Goal: Transaction & Acquisition: Purchase product/service

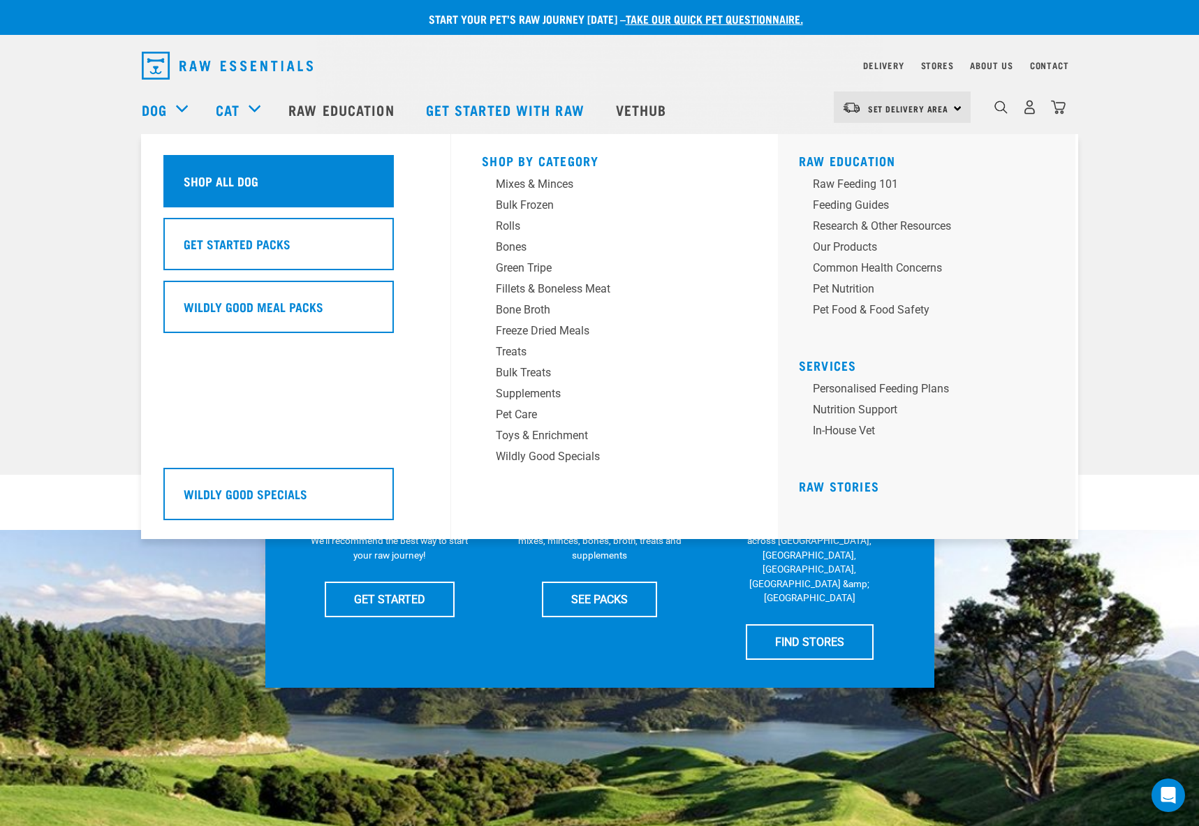
click at [285, 196] on div "Shop All Dog" at bounding box center [278, 181] width 230 height 52
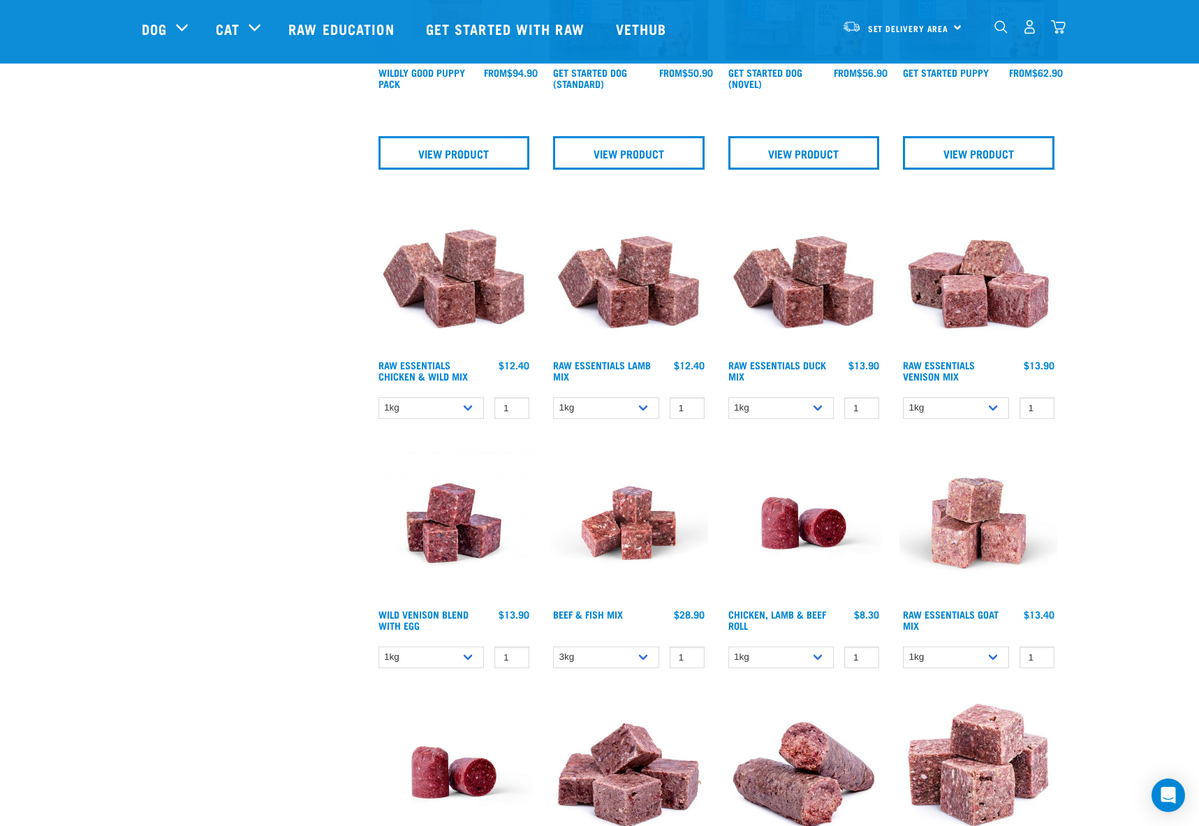
scroll to position [628, 0]
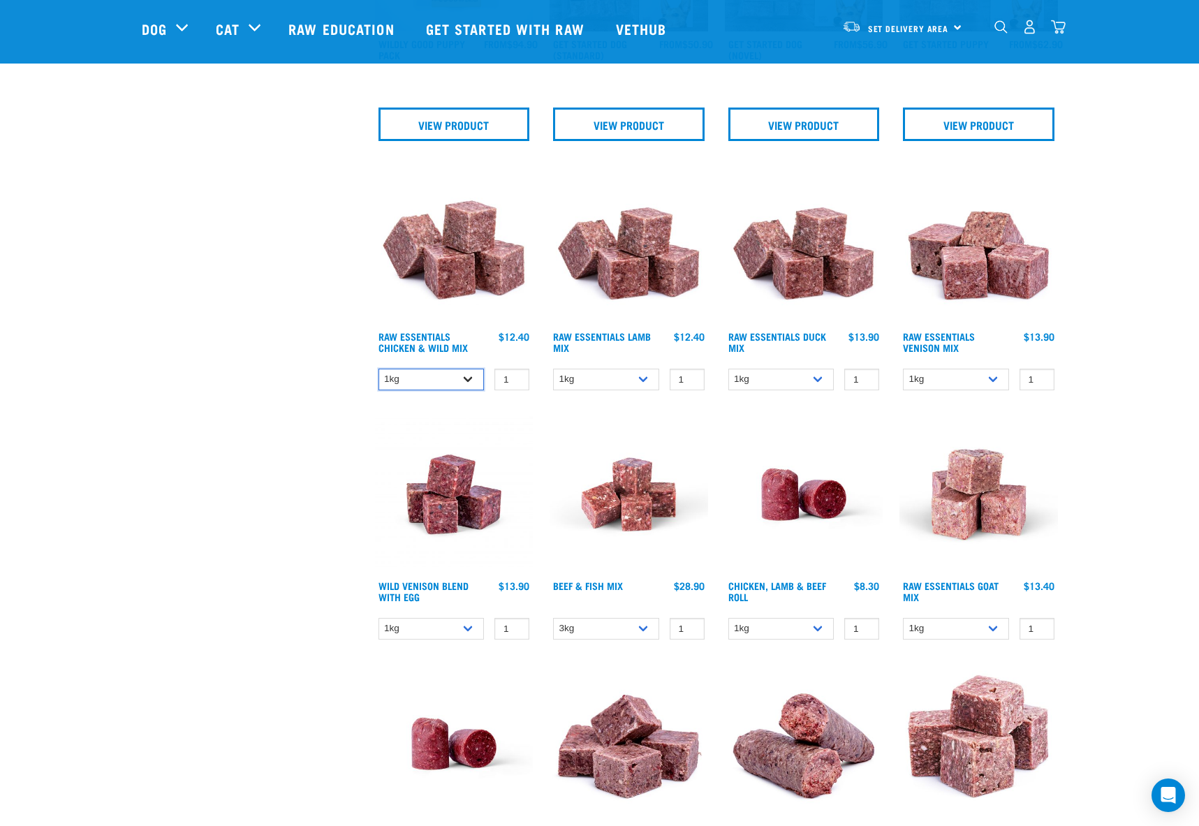
click at [476, 378] on select "1kg 3kg Bulk (20kg)" at bounding box center [431, 380] width 106 height 22
select select "709"
click at [378, 369] on select "1kg 3kg Bulk (20kg)" at bounding box center [431, 380] width 106 height 22
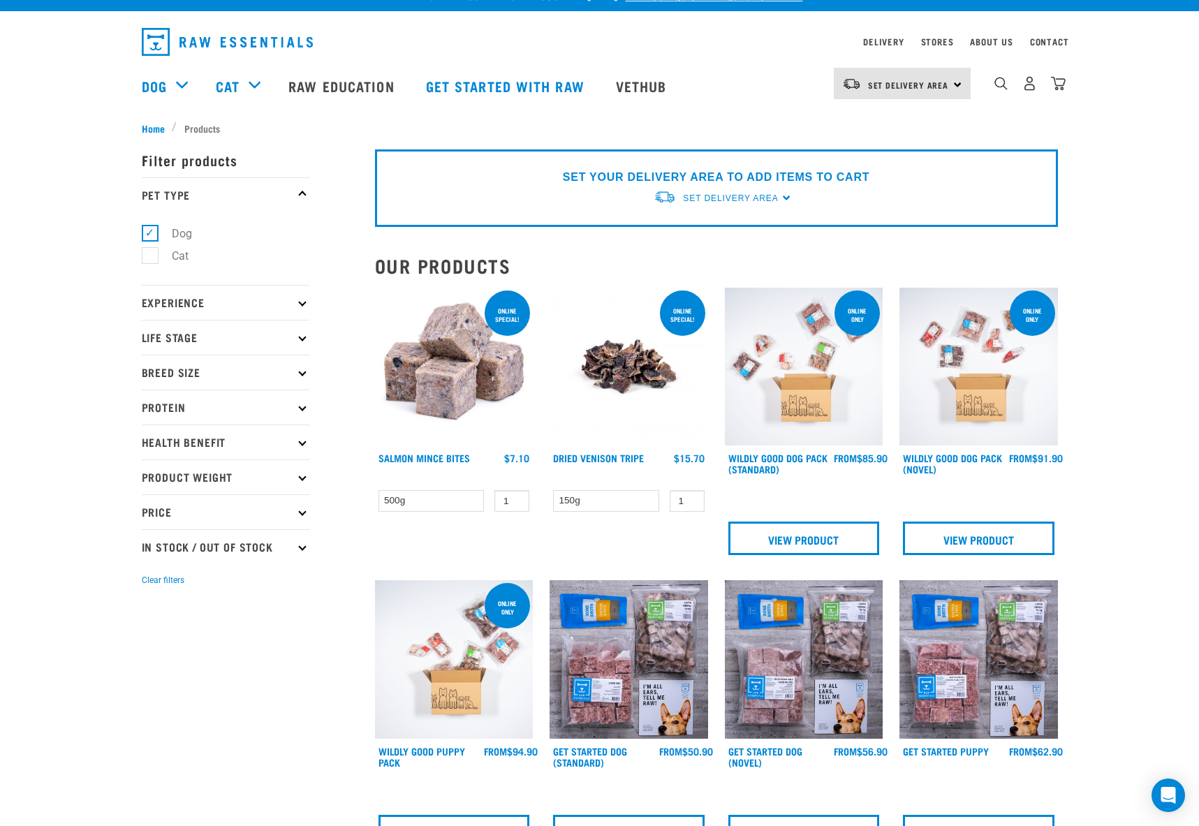
scroll to position [0, 0]
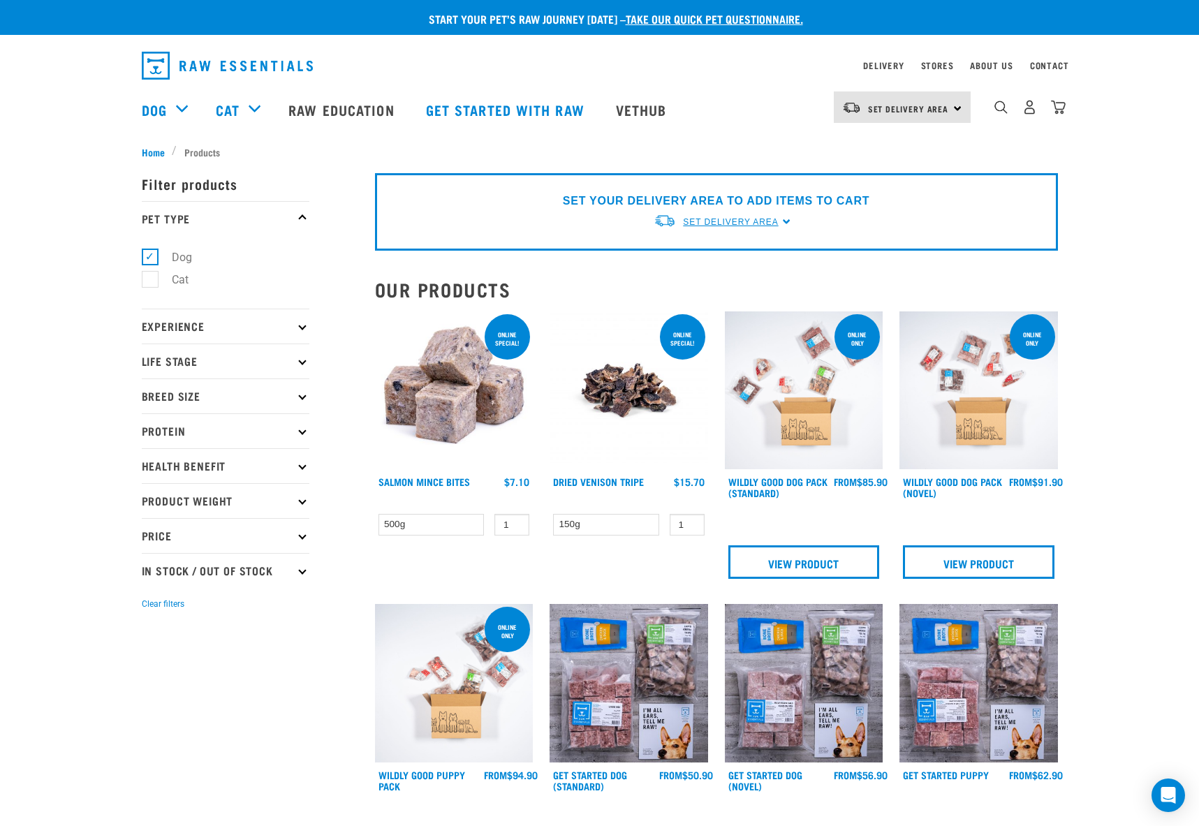
click at [777, 223] on span "Set Delivery Area" at bounding box center [730, 222] width 95 height 10
click at [704, 257] on link "[GEOGRAPHIC_DATA]" at bounding box center [723, 254] width 139 height 23
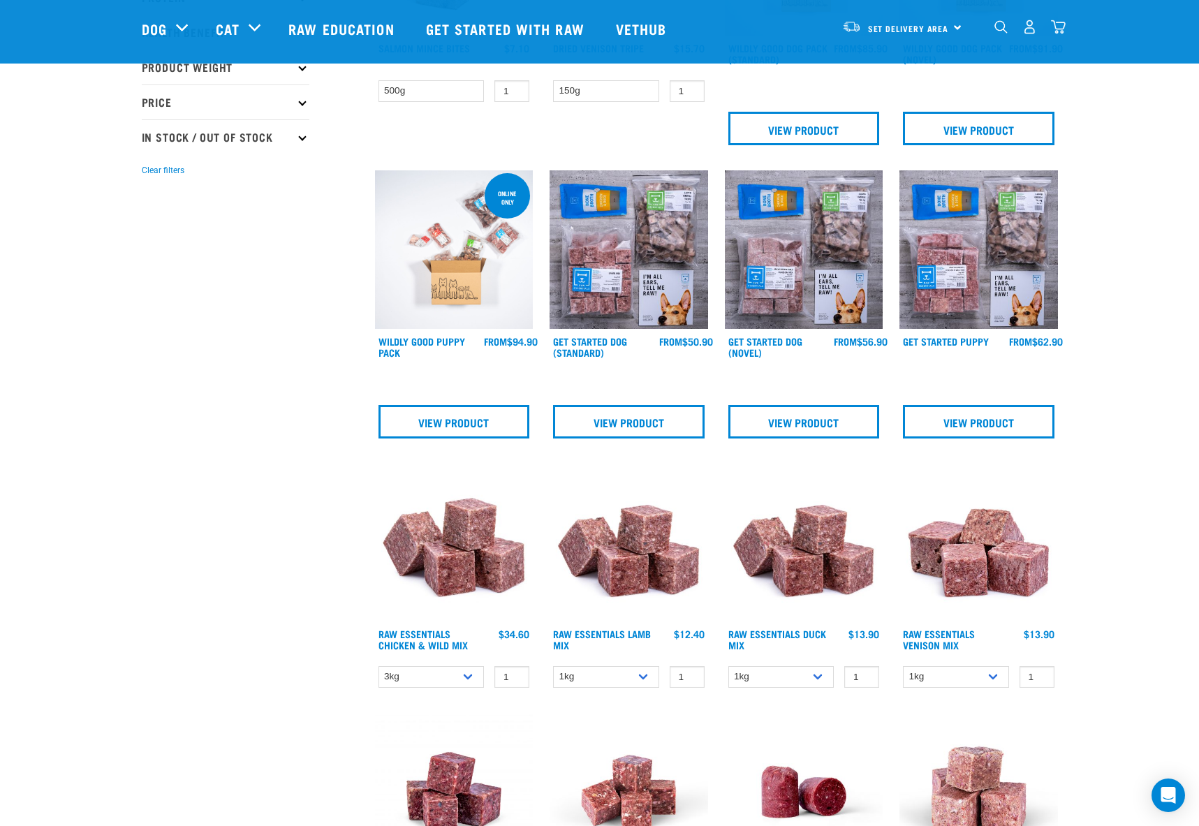
scroll to position [349, 0]
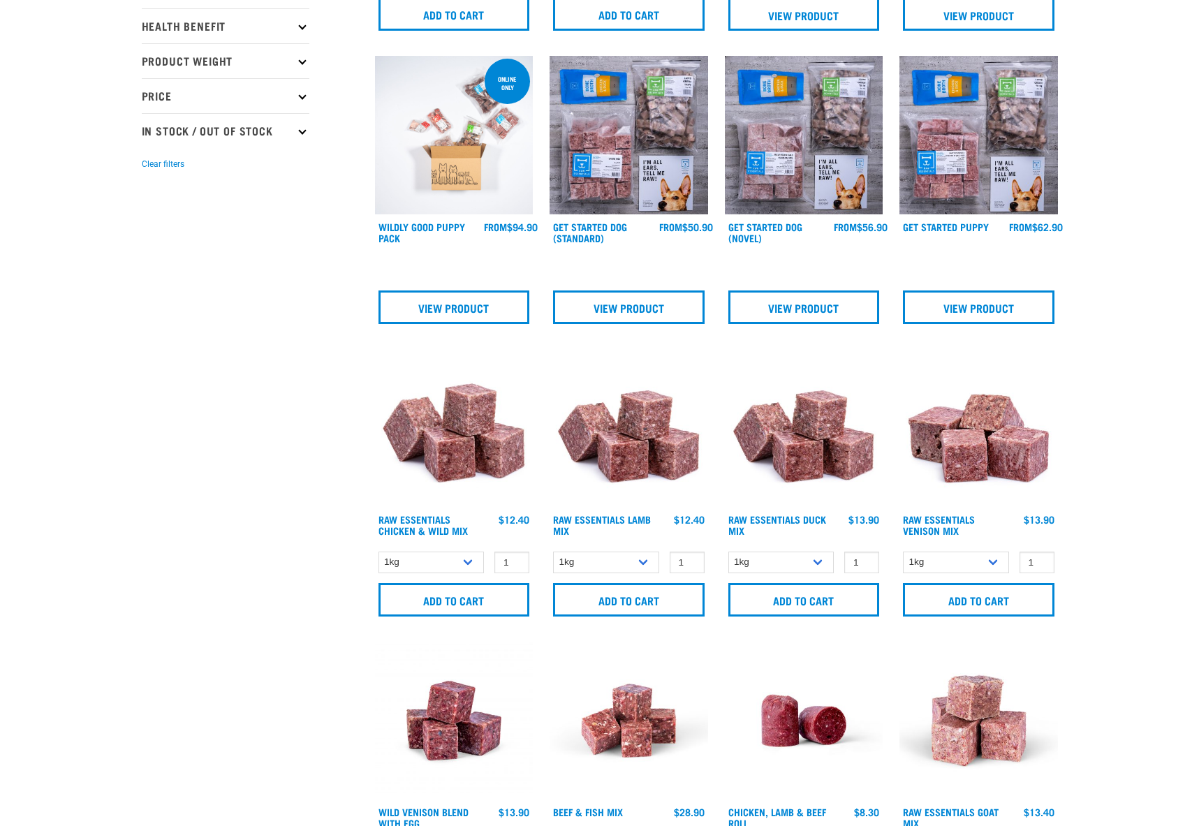
scroll to position [440, 0]
click at [472, 559] on select "1kg 3kg Bulk (20kg)" at bounding box center [431, 563] width 106 height 22
select select "709"
click at [378, 552] on select "1kg 3kg Bulk (20kg)" at bounding box center [431, 563] width 106 height 22
click at [456, 605] on input "Add to cart" at bounding box center [454, 600] width 152 height 34
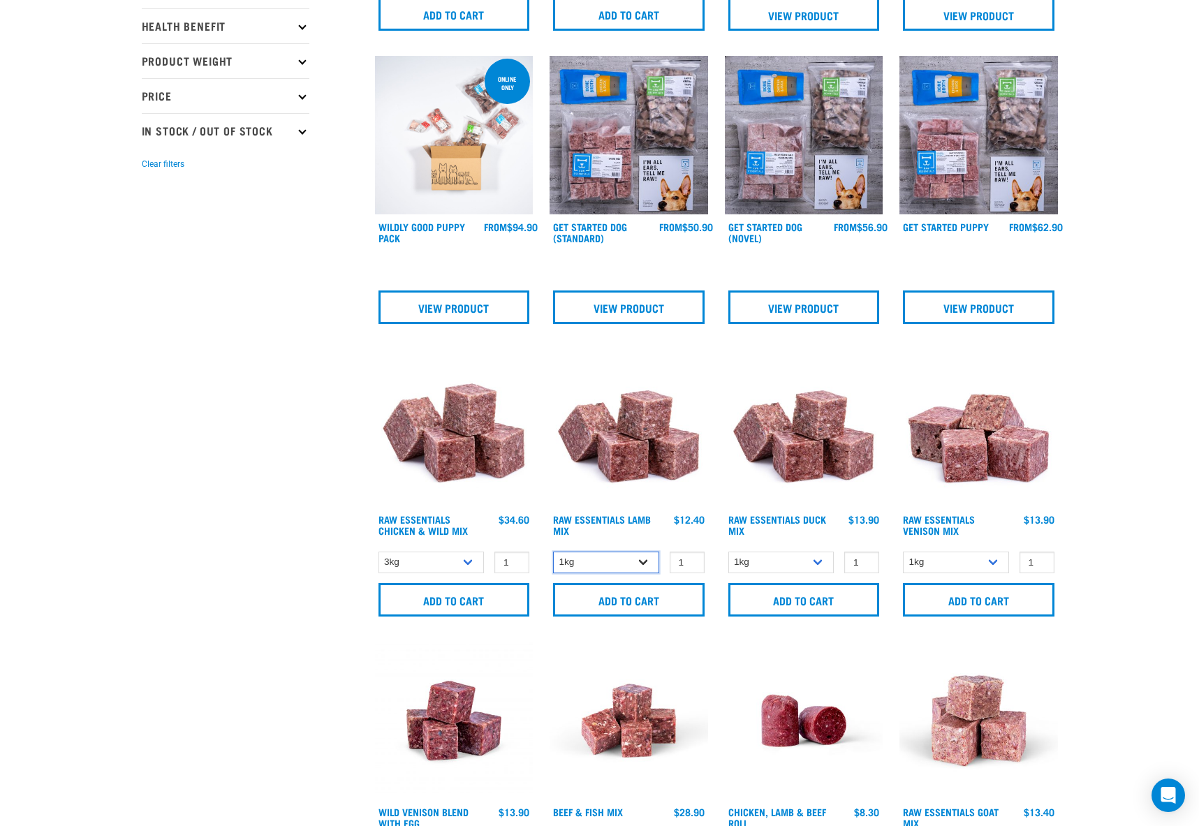
click at [647, 559] on select "1kg 3kg Bulk (10kg)" at bounding box center [606, 563] width 106 height 22
select select "24"
click at [553, 552] on select "1kg 3kg Bulk (10kg)" at bounding box center [606, 563] width 106 height 22
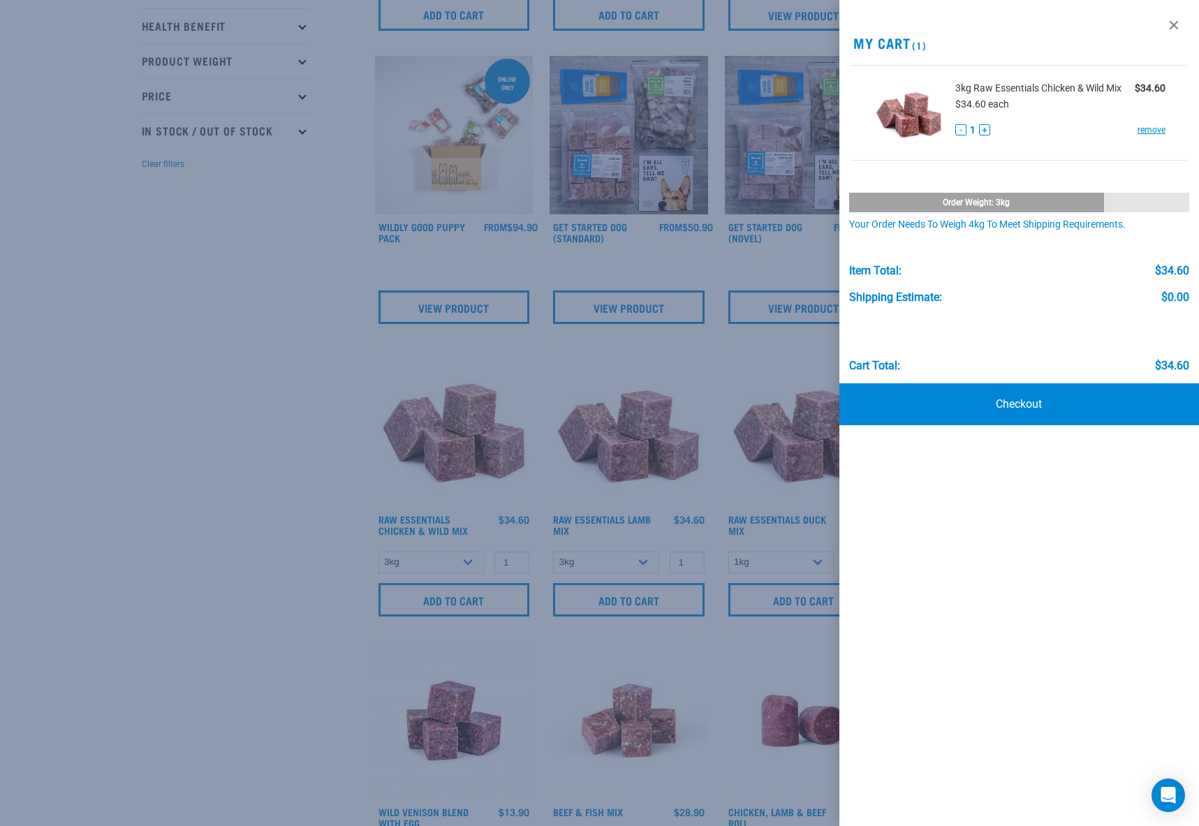
drag, startPoint x: 213, startPoint y: 450, endPoint x: 553, endPoint y: 521, distance: 347.5
click at [213, 449] on div at bounding box center [599, 413] width 1199 height 826
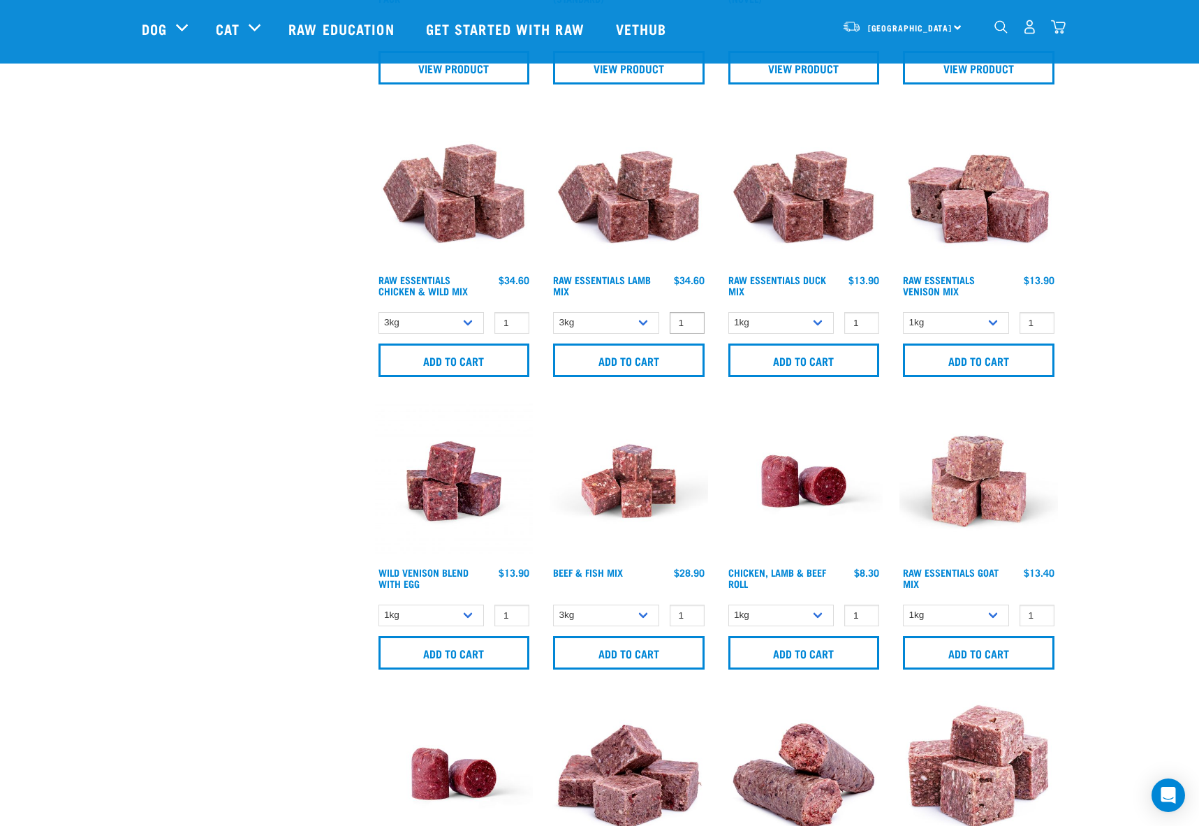
scroll to position [580, 0]
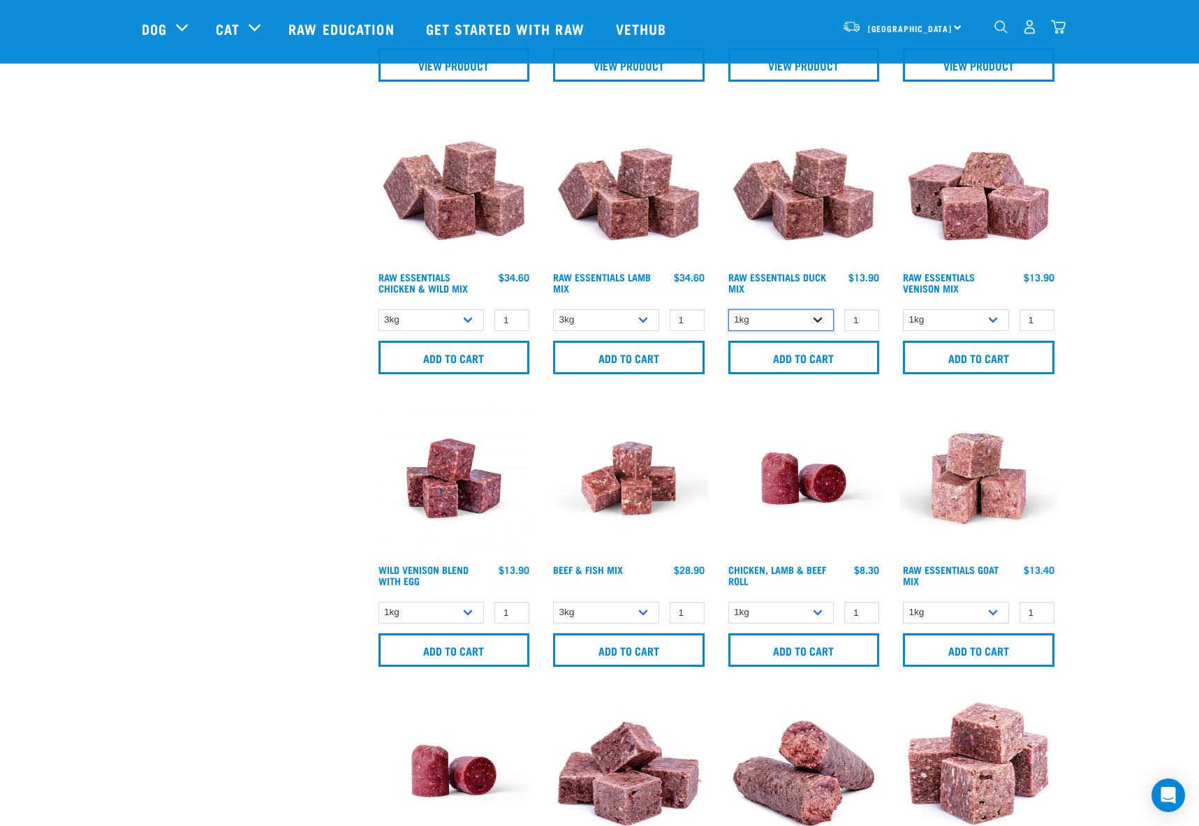
click at [808, 313] on select "1kg 3kg" at bounding box center [781, 320] width 106 height 22
select select "442098"
click at [728, 309] on select "1kg 3kg" at bounding box center [781, 320] width 106 height 22
click at [392, 325] on select "1kg 3kg Bulk (20kg)" at bounding box center [431, 320] width 106 height 22
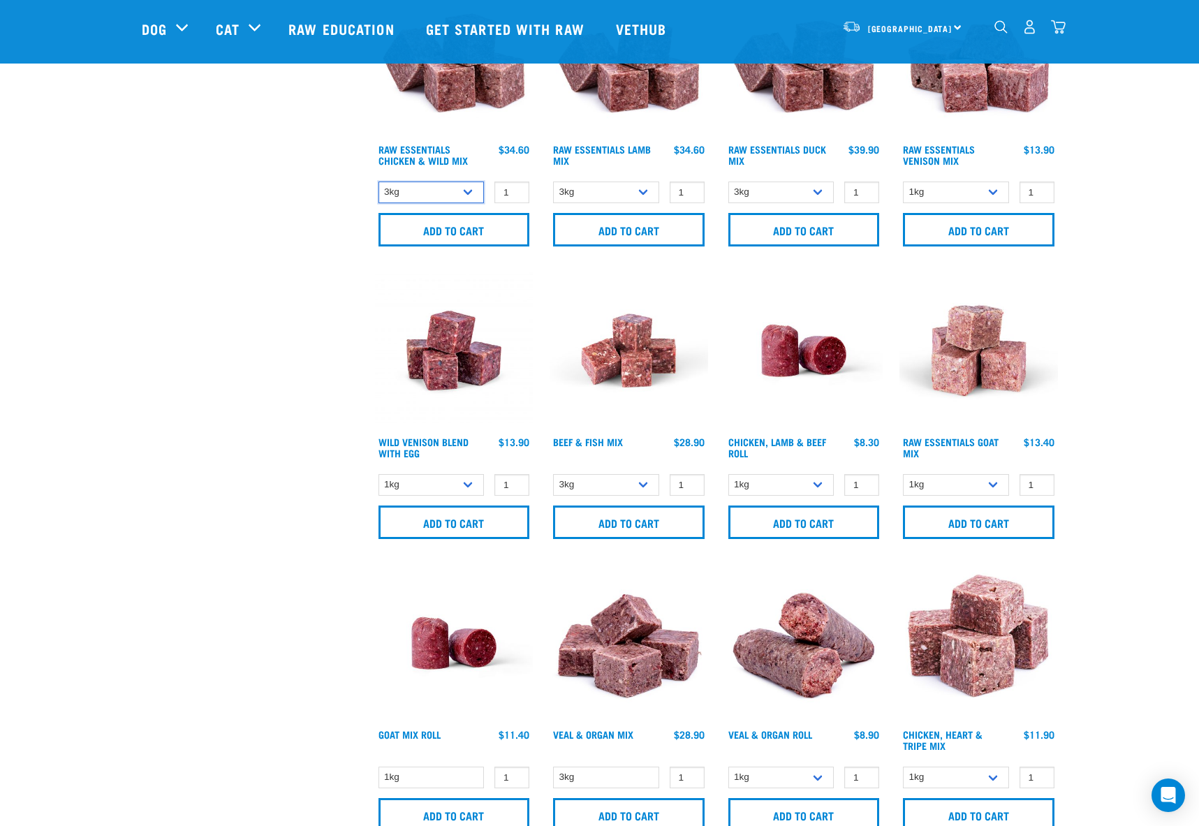
scroll to position [719, 0]
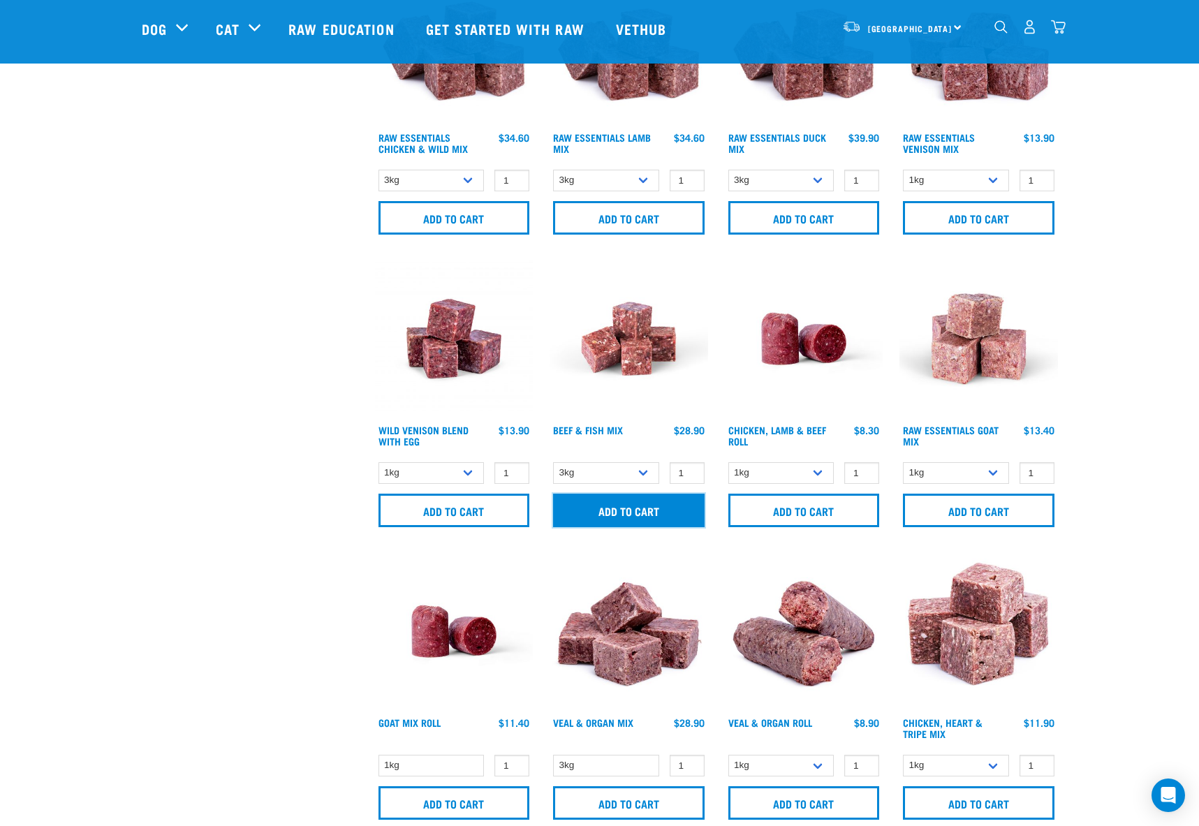
click at [624, 513] on input "Add to cart" at bounding box center [629, 511] width 152 height 34
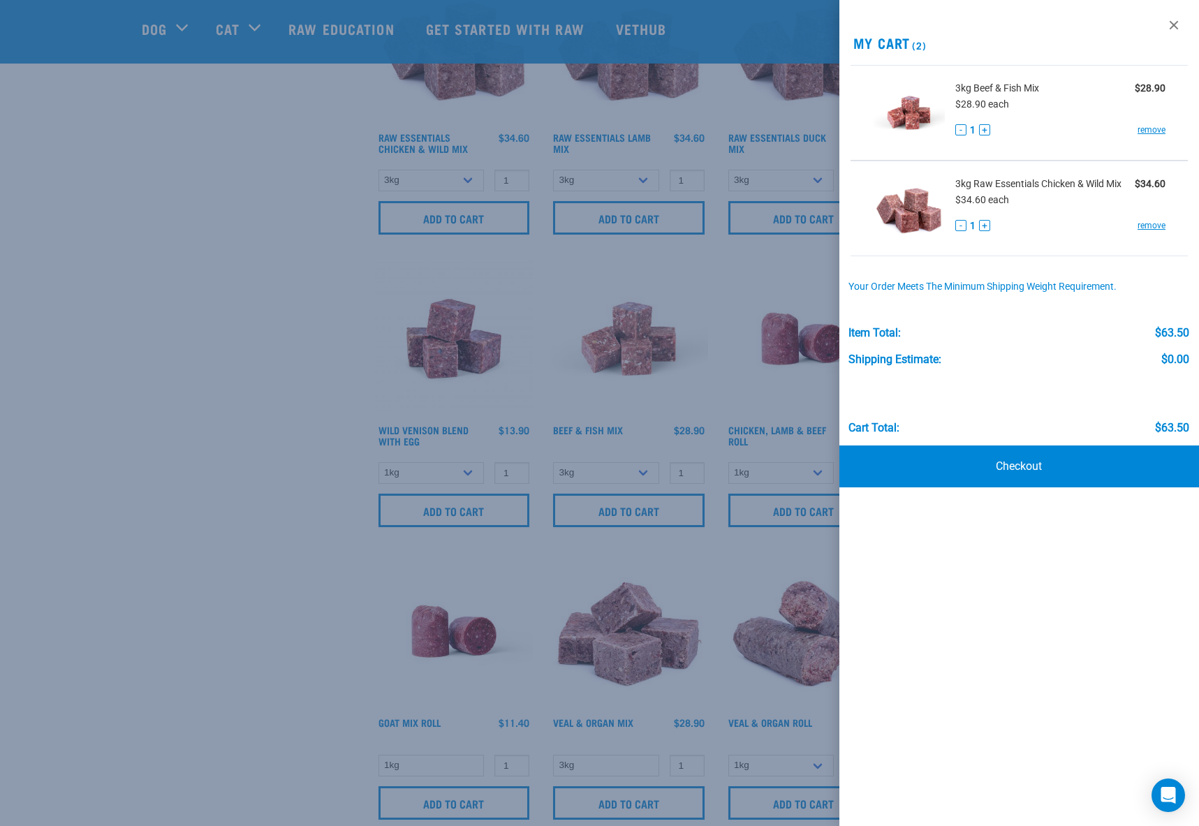
click at [168, 450] on div at bounding box center [599, 413] width 1199 height 826
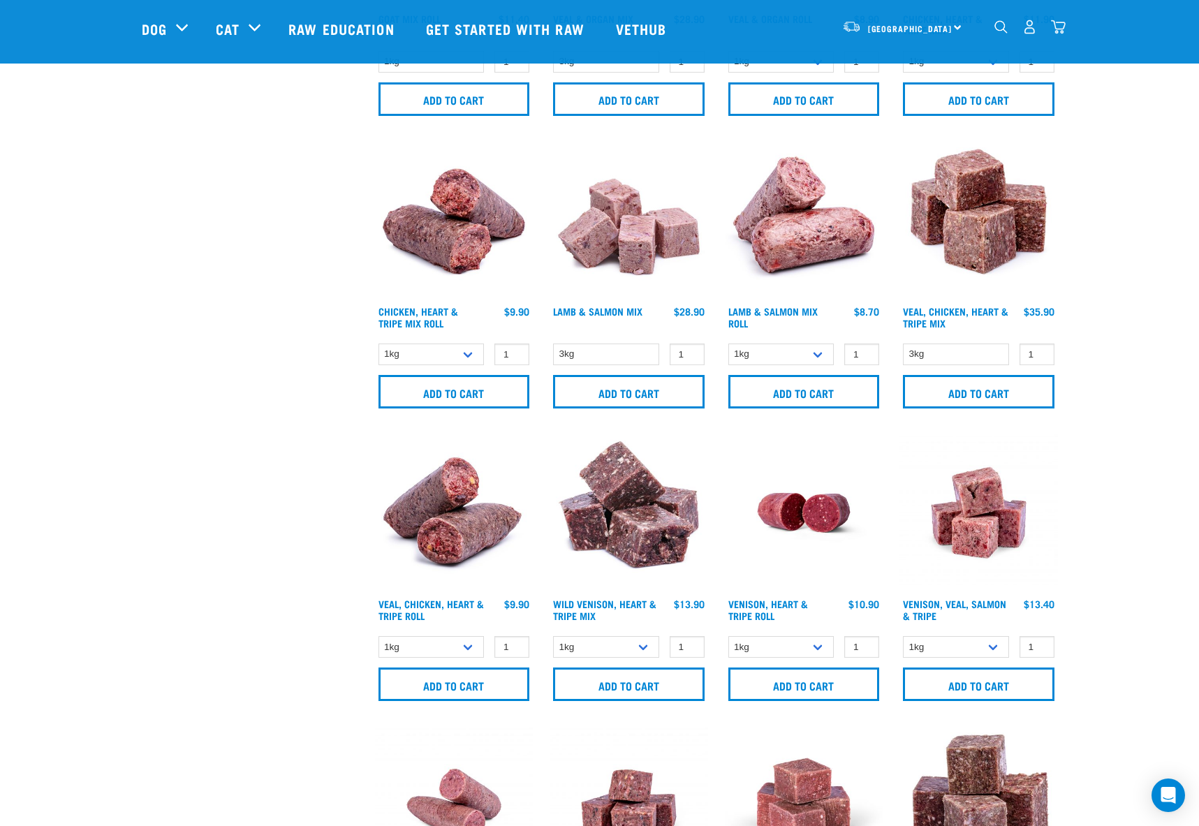
scroll to position [1487, 0]
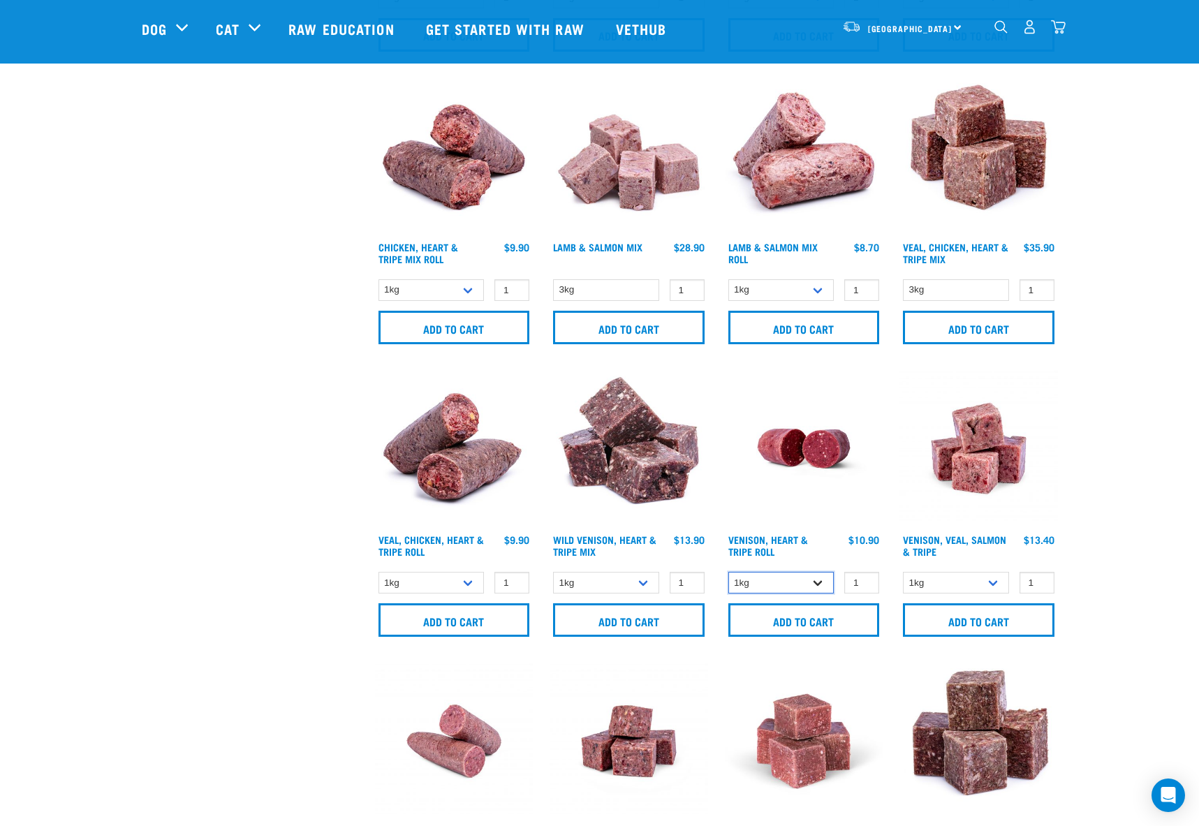
click at [795, 577] on select "1kg Bulk (10kg)" at bounding box center [781, 583] width 106 height 22
click at [998, 580] on select "1kg 3kg" at bounding box center [956, 583] width 106 height 22
select select "62284"
click at [903, 572] on select "1kg 3kg" at bounding box center [956, 583] width 106 height 22
click at [951, 624] on input "Add to cart" at bounding box center [979, 620] width 152 height 34
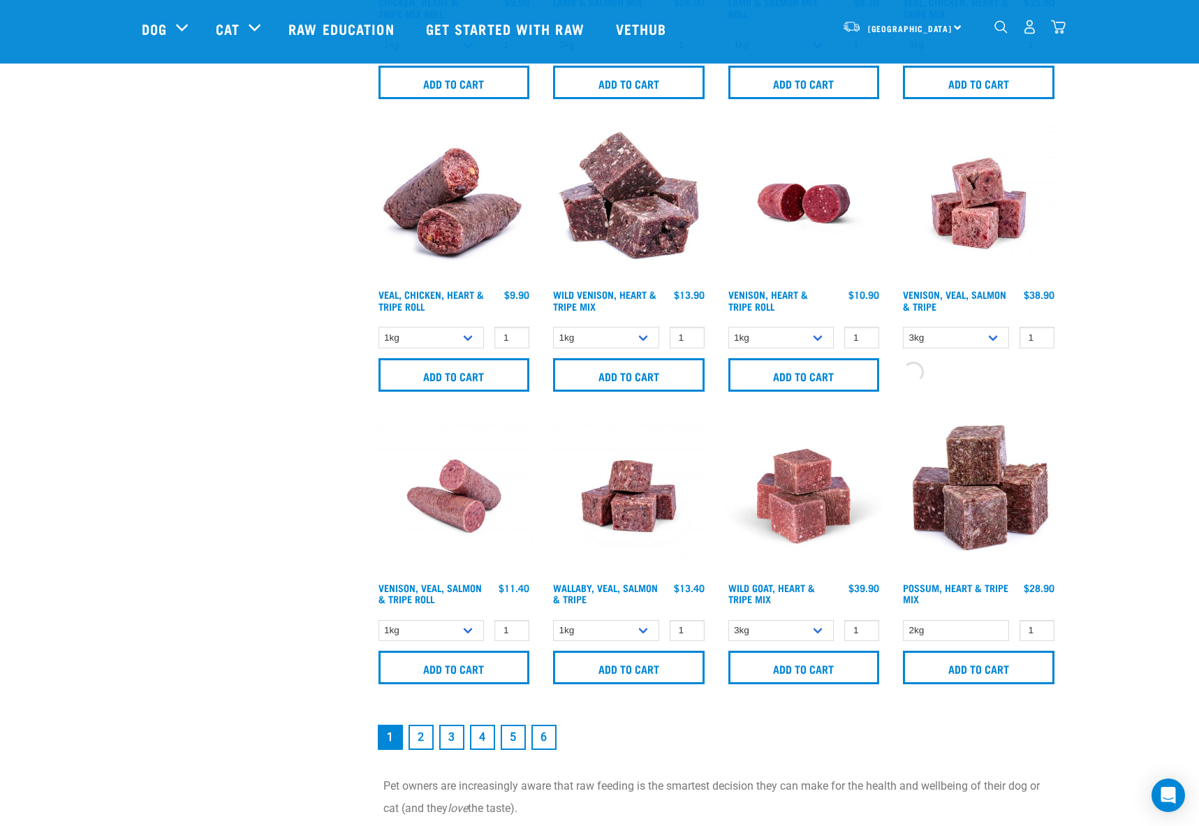
scroll to position [1767, 0]
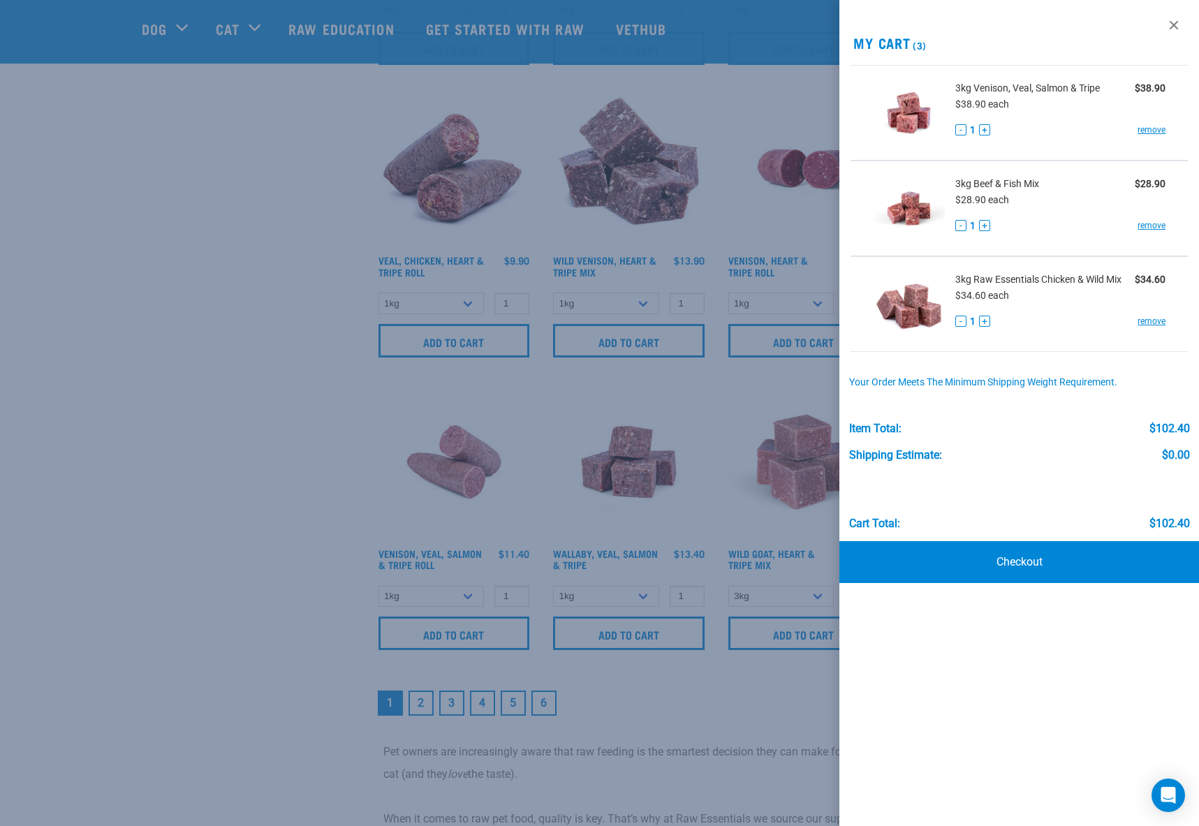
click at [227, 523] on div at bounding box center [599, 413] width 1199 height 826
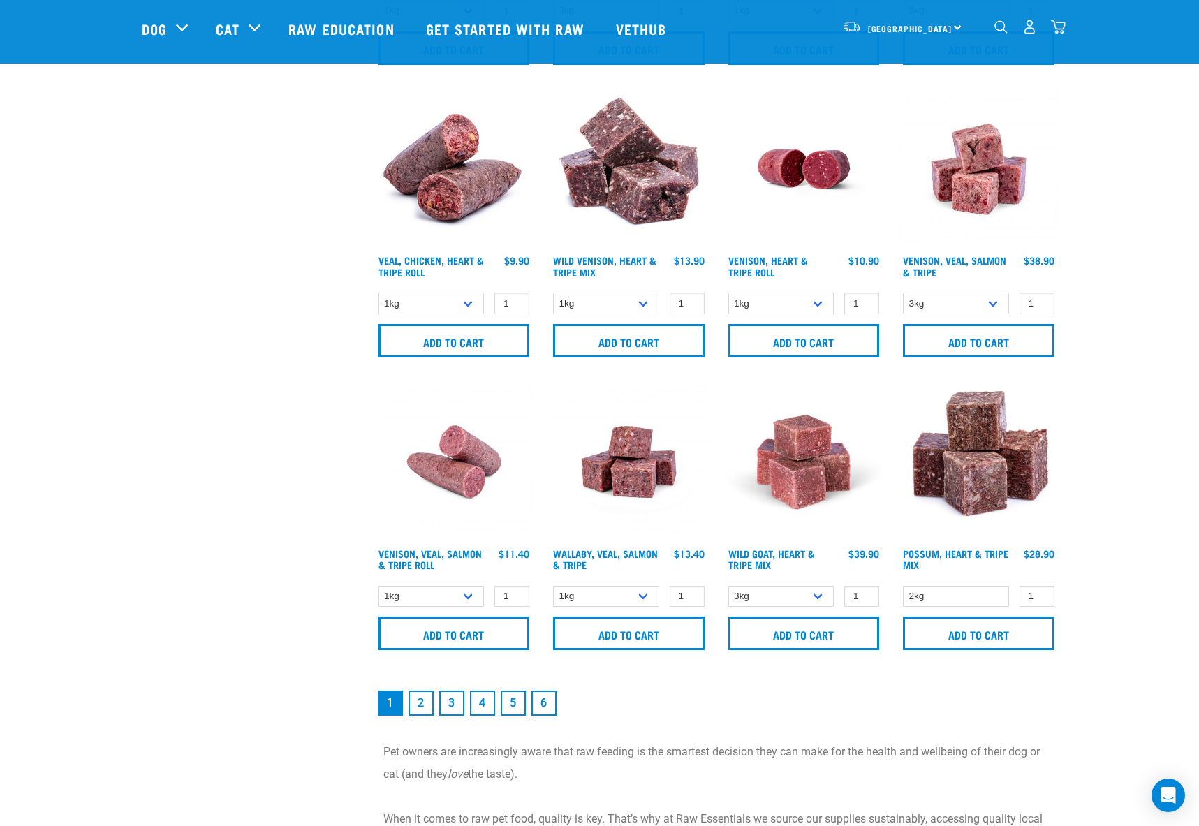
click at [1057, 27] on img "dropdown navigation" at bounding box center [1058, 27] width 15 height 15
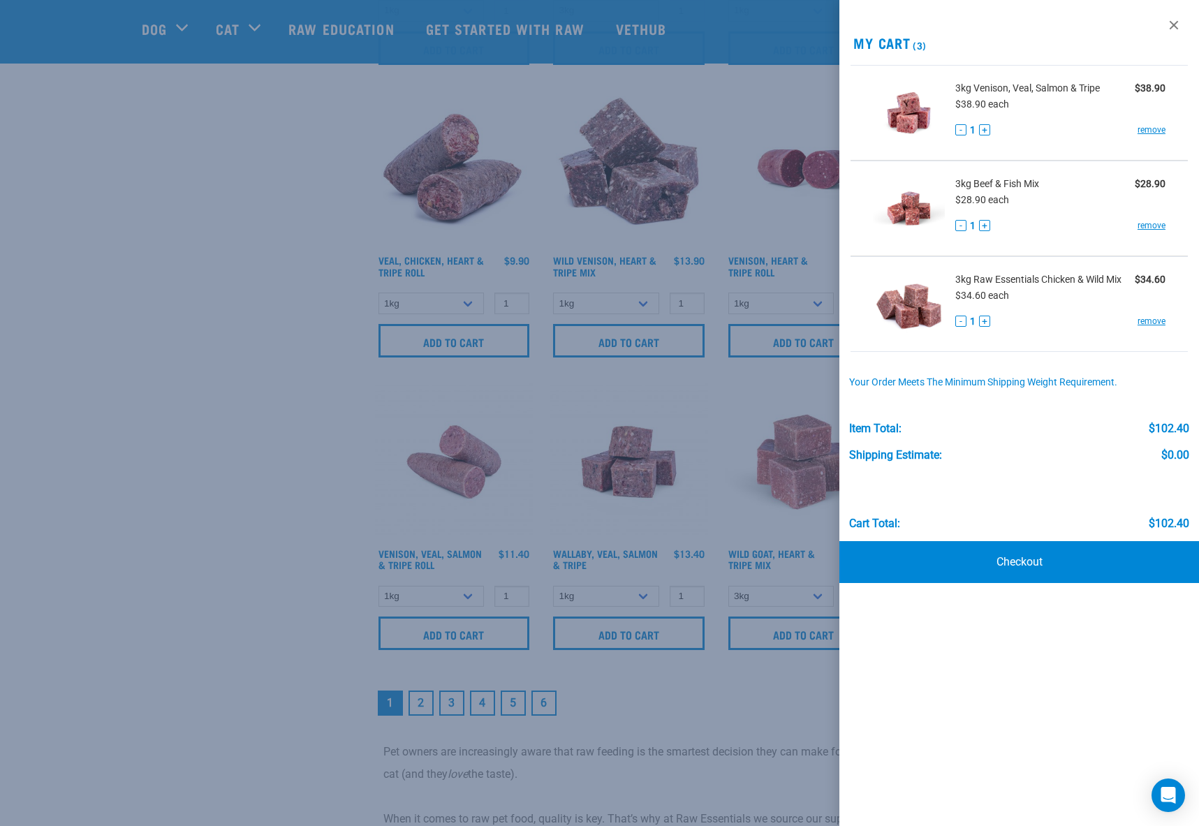
click at [259, 355] on div at bounding box center [599, 413] width 1199 height 826
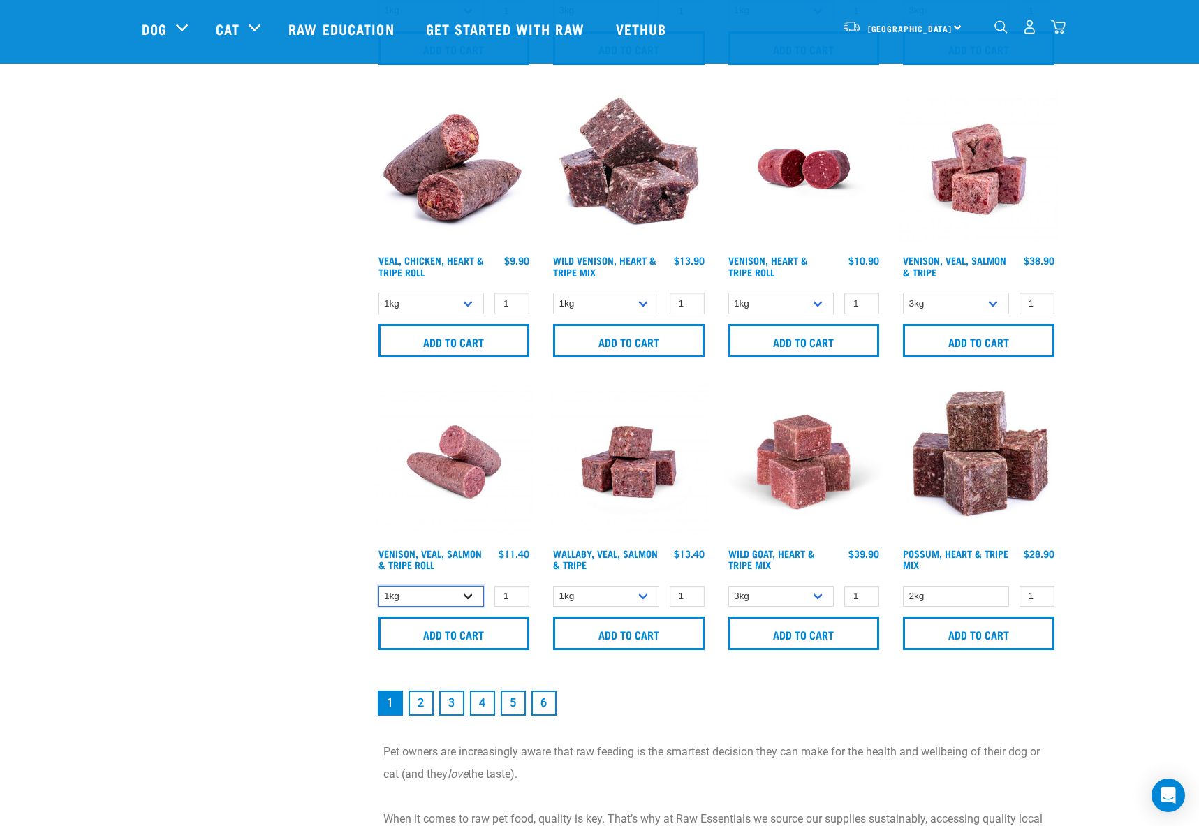
click at [455, 594] on select "1kg Bulk (10kg)" at bounding box center [431, 597] width 106 height 22
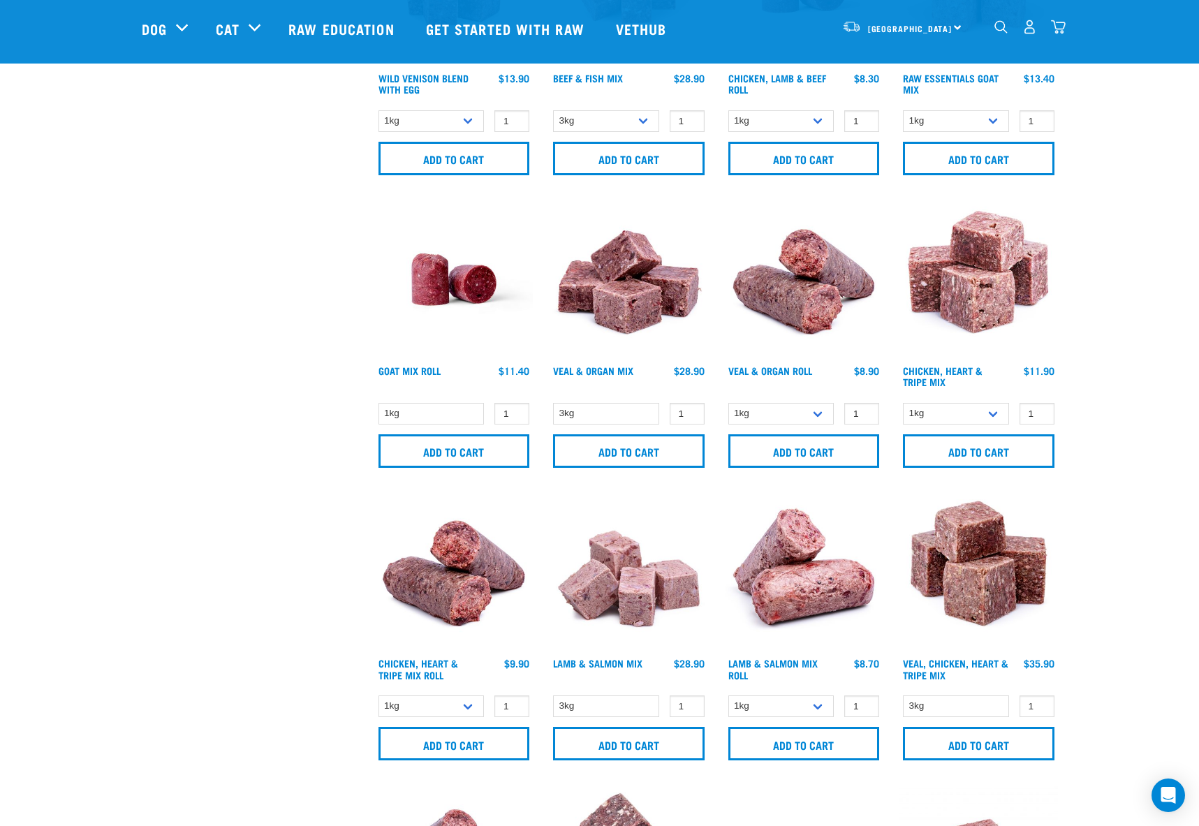
scroll to position [1068, 0]
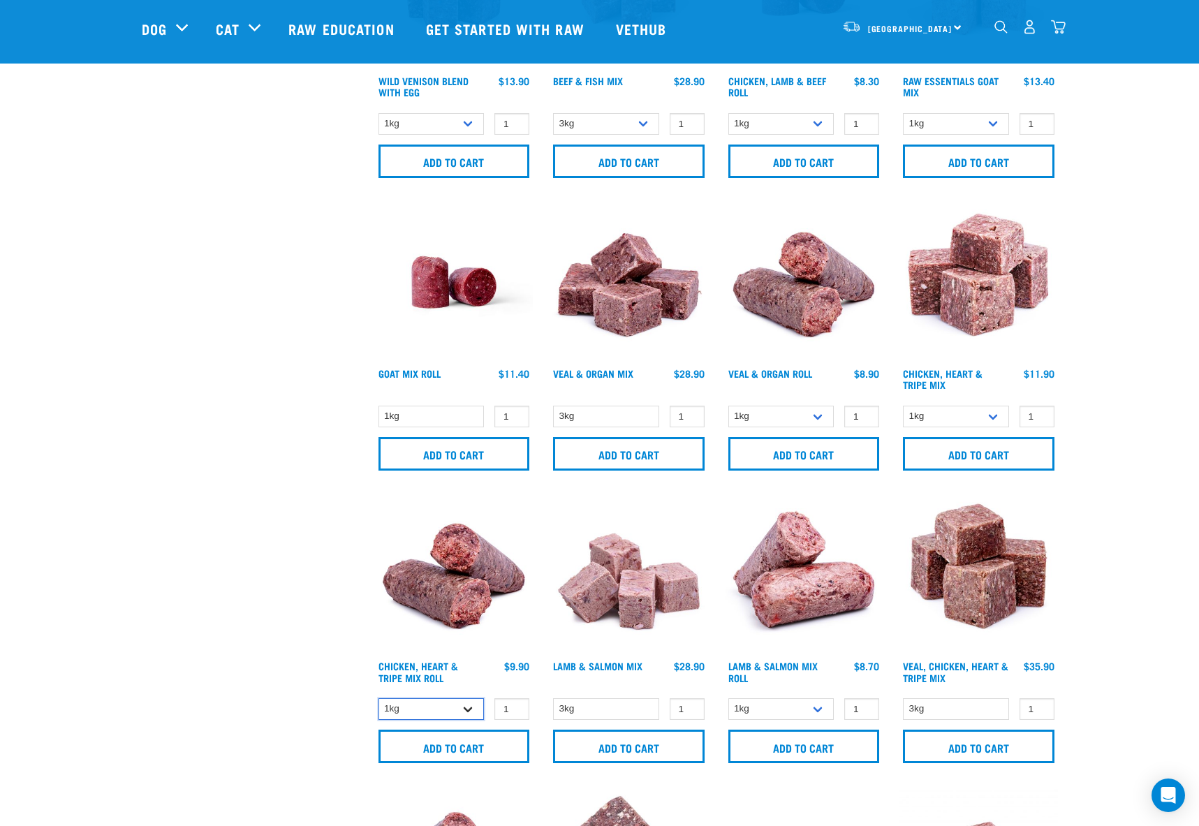
click at [429, 708] on select "1kg Bulk (10kg)" at bounding box center [431, 709] width 106 height 22
drag, startPoint x: 253, startPoint y: 561, endPoint x: 274, endPoint y: 559, distance: 21.1
click at [253, 561] on div "× Filter products Pet Type Dog Cat Experience New Raw Feeder Experienced Raw Fe…" at bounding box center [249, 395] width 233 height 2831
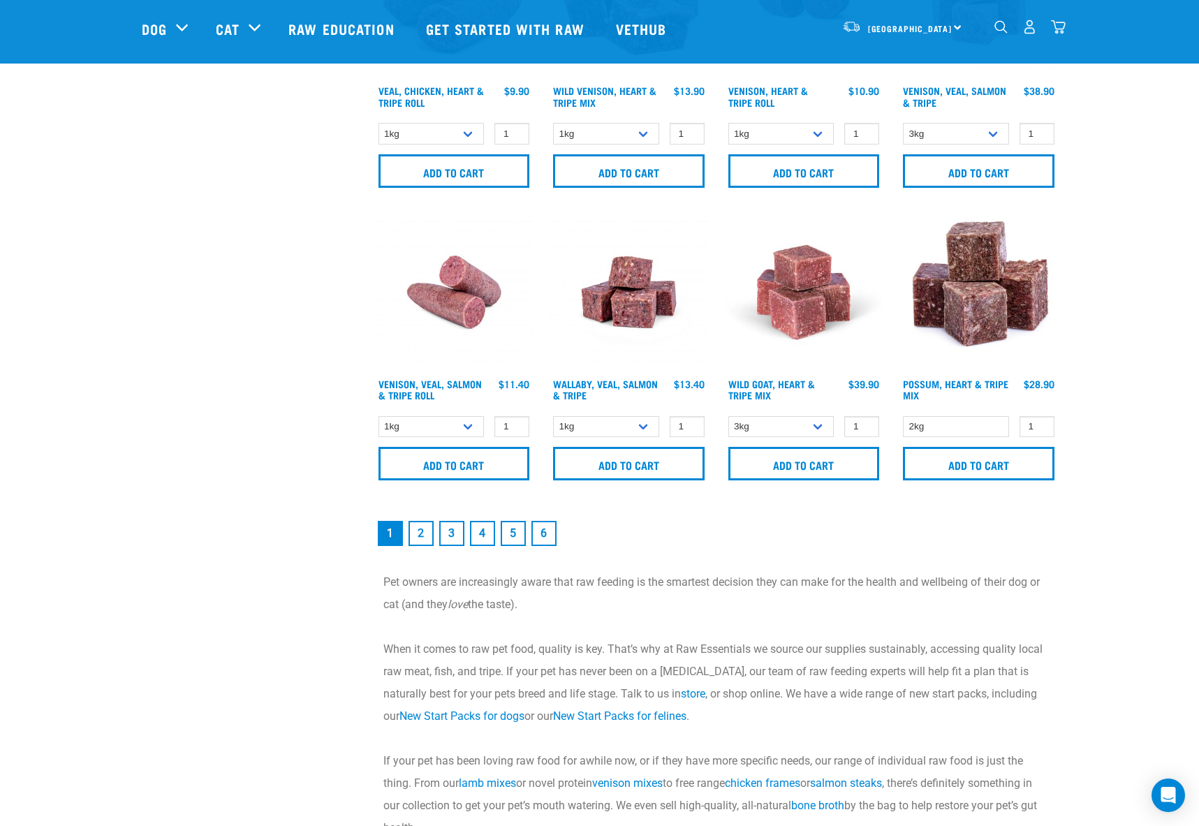
scroll to position [1976, 0]
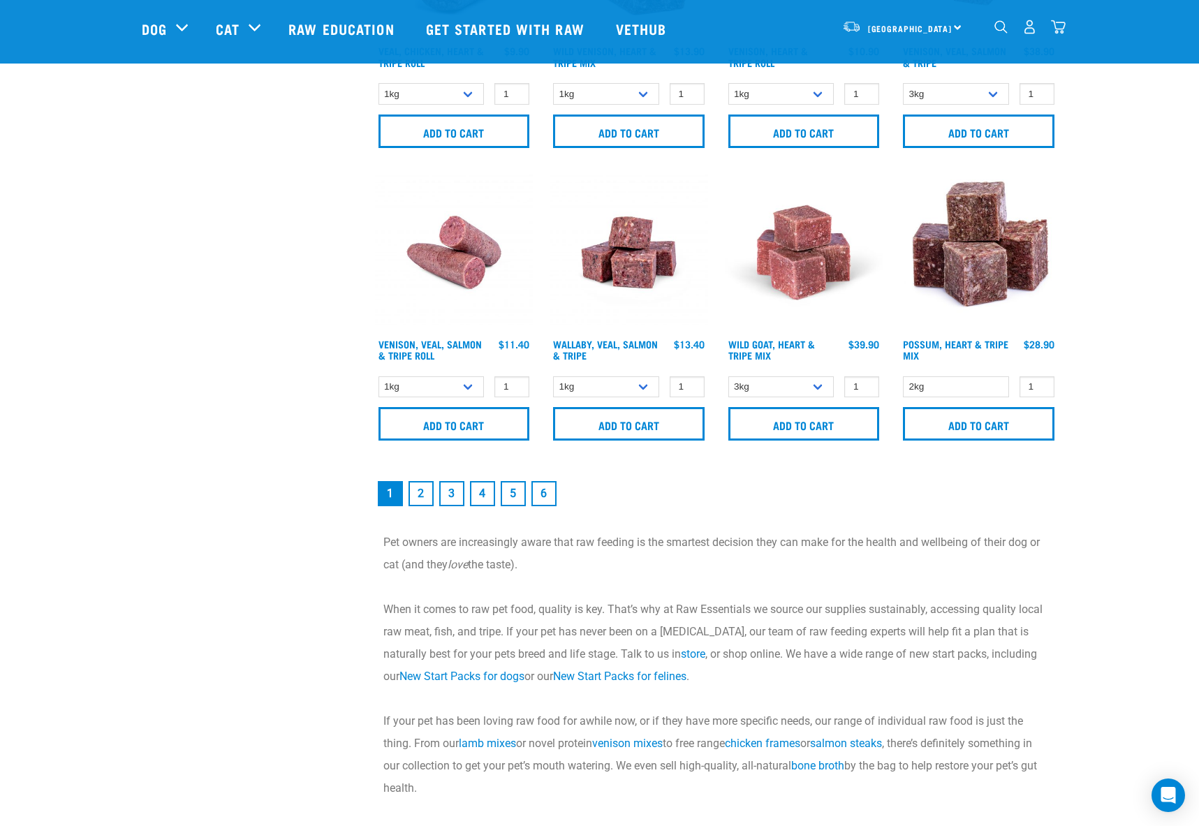
click at [425, 488] on link "2" at bounding box center [421, 493] width 25 height 25
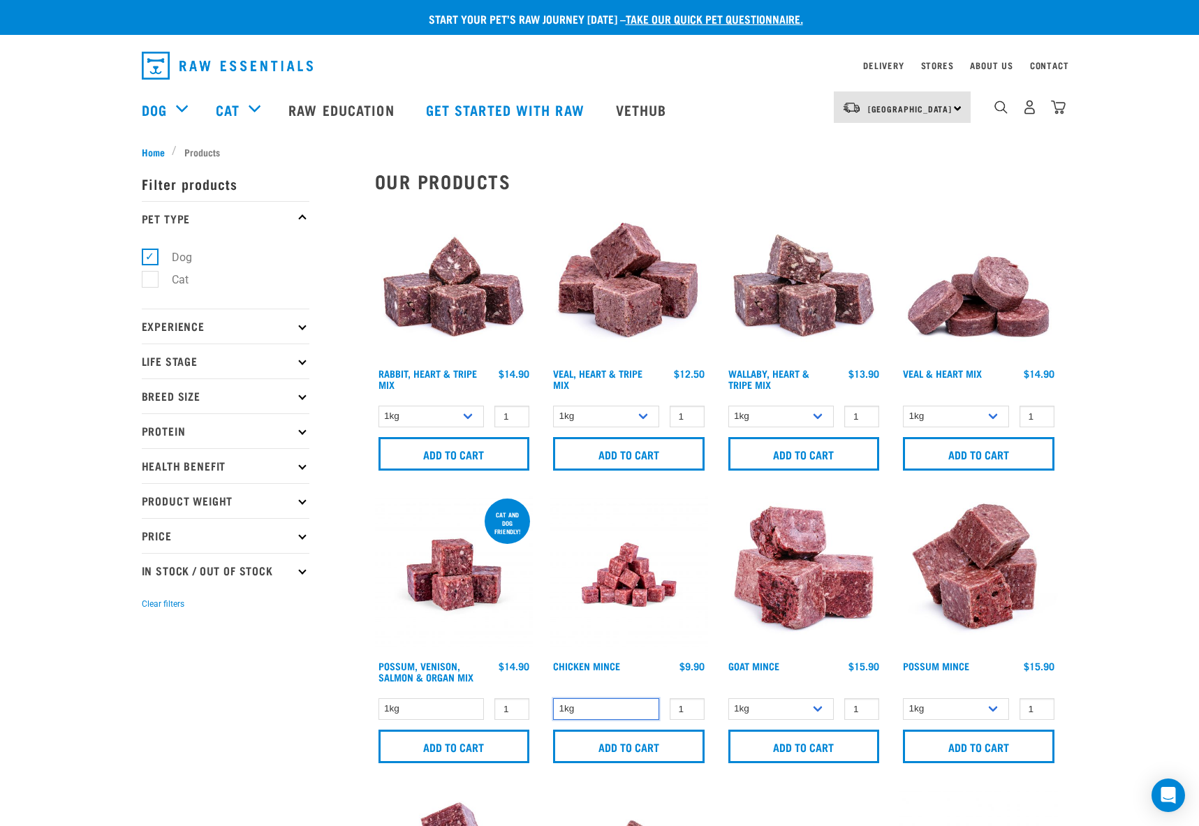
click at [606, 715] on select "1kg" at bounding box center [606, 709] width 106 height 22
click at [631, 682] on div "Chicken Mince" at bounding box center [606, 675] width 106 height 28
click at [689, 705] on input "2" at bounding box center [687, 709] width 35 height 22
type input "3"
click at [689, 705] on input "3" at bounding box center [687, 709] width 35 height 22
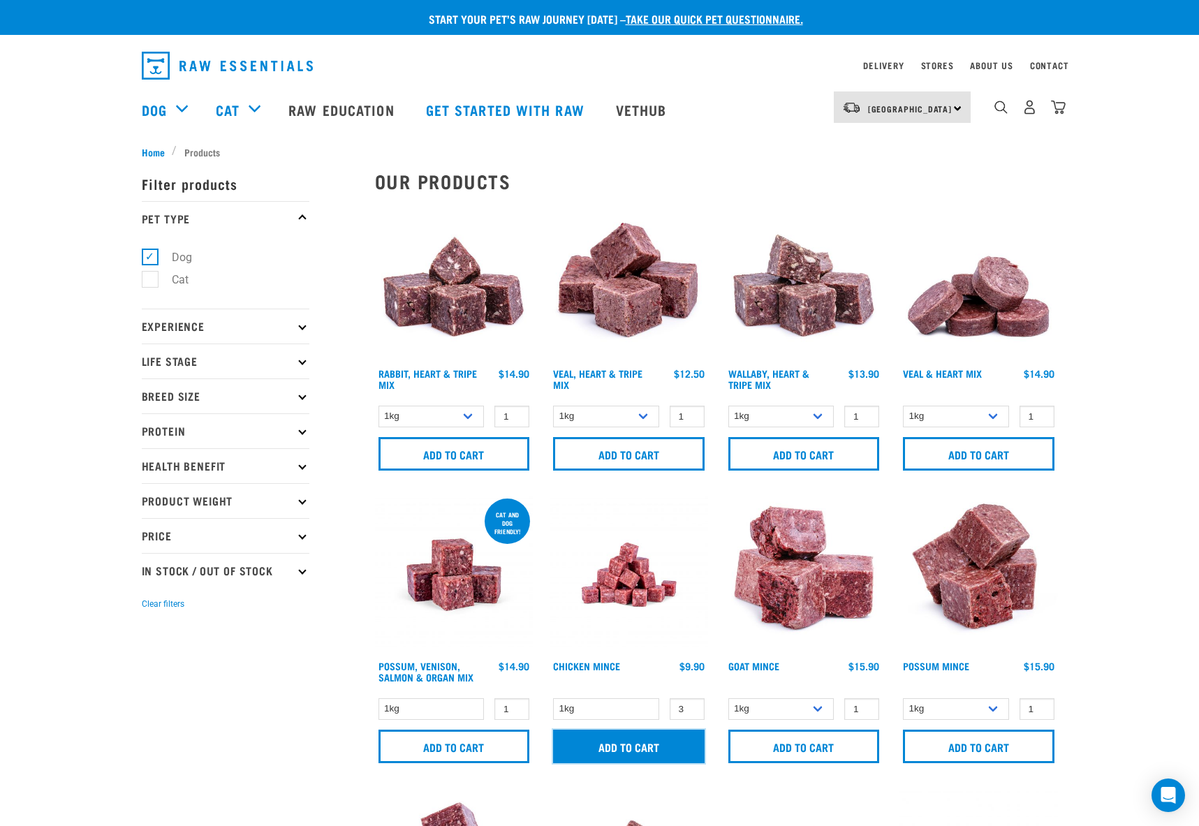
click at [643, 748] on input "Add to cart" at bounding box center [629, 747] width 152 height 34
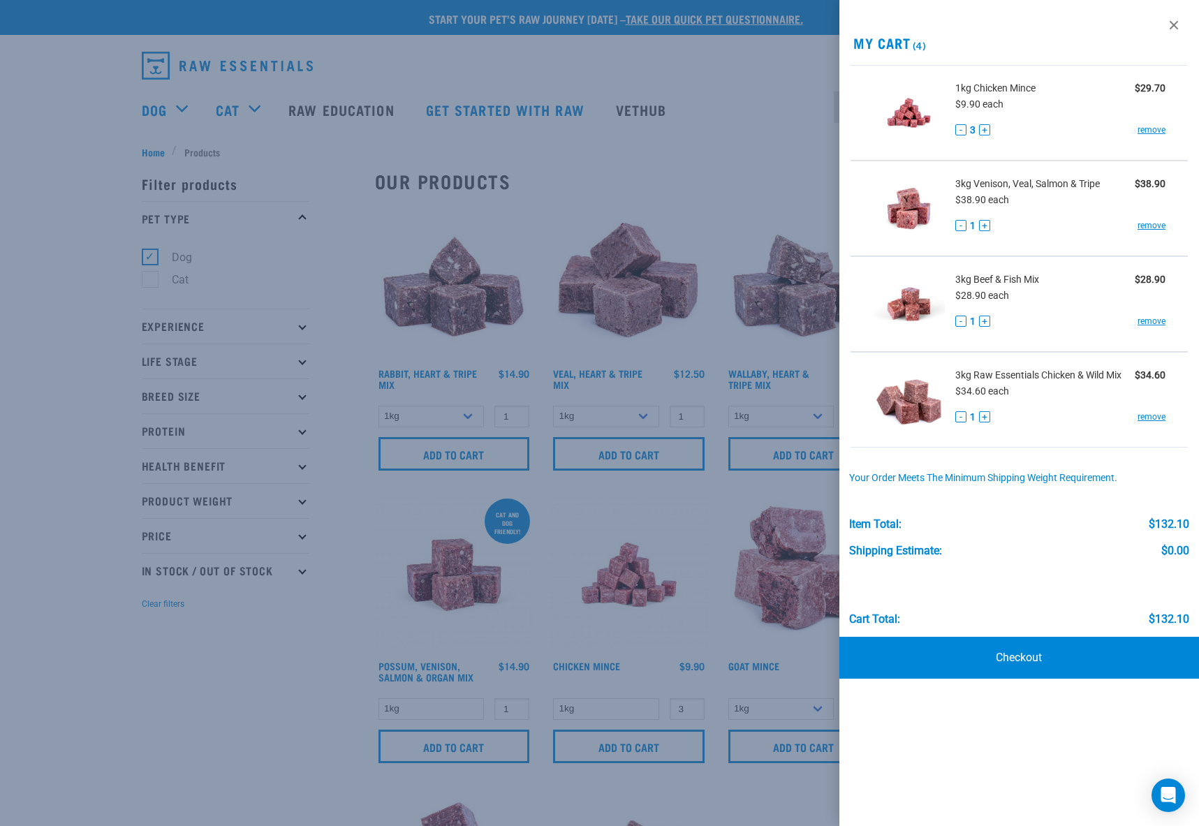
click at [262, 671] on div at bounding box center [599, 413] width 1199 height 826
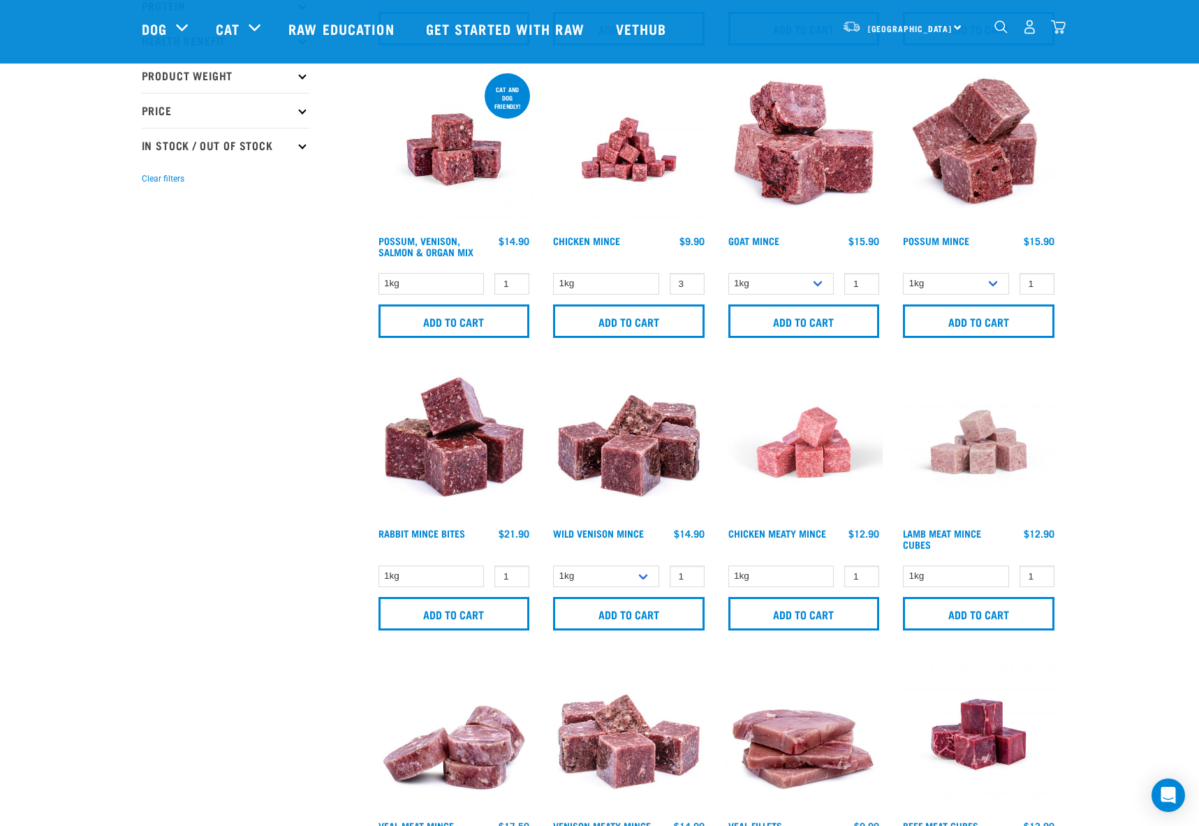
scroll to position [349, 0]
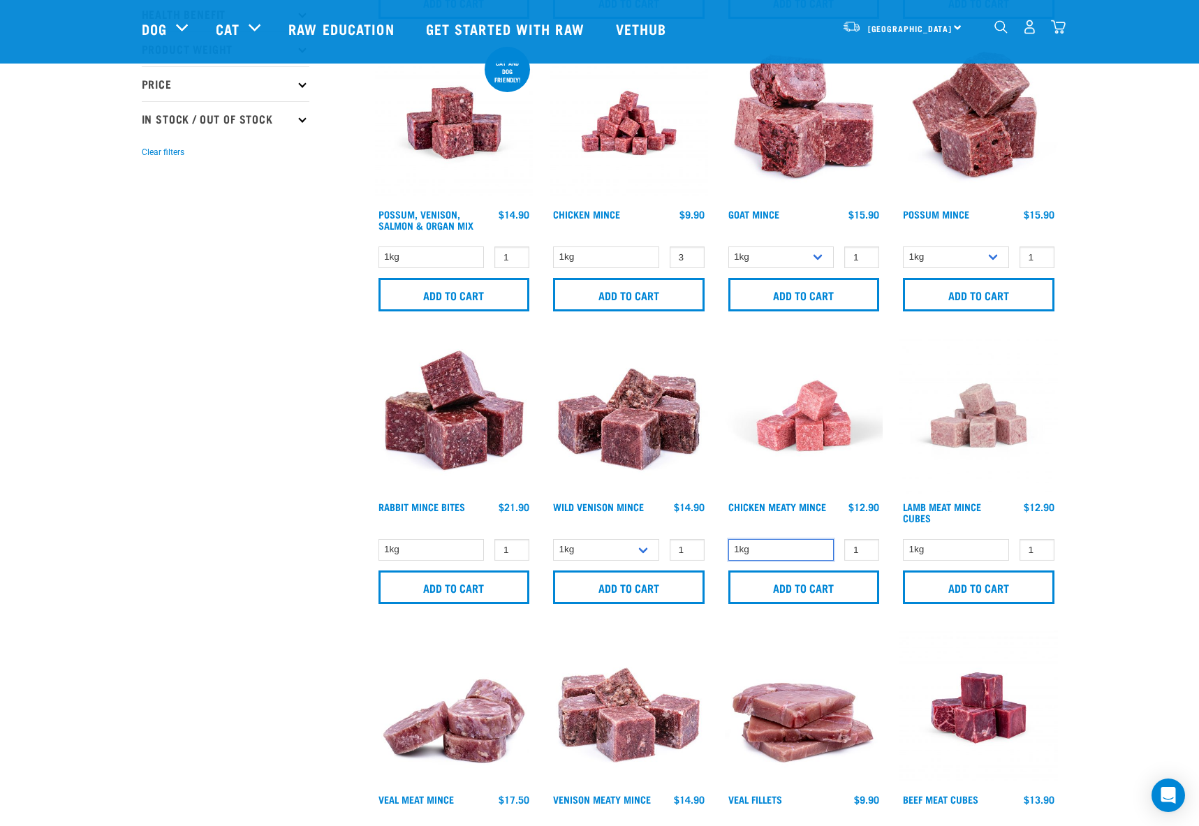
click at [800, 550] on select "1kg" at bounding box center [781, 550] width 106 height 22
drag, startPoint x: 291, startPoint y: 537, endPoint x: 302, endPoint y: 536, distance: 11.3
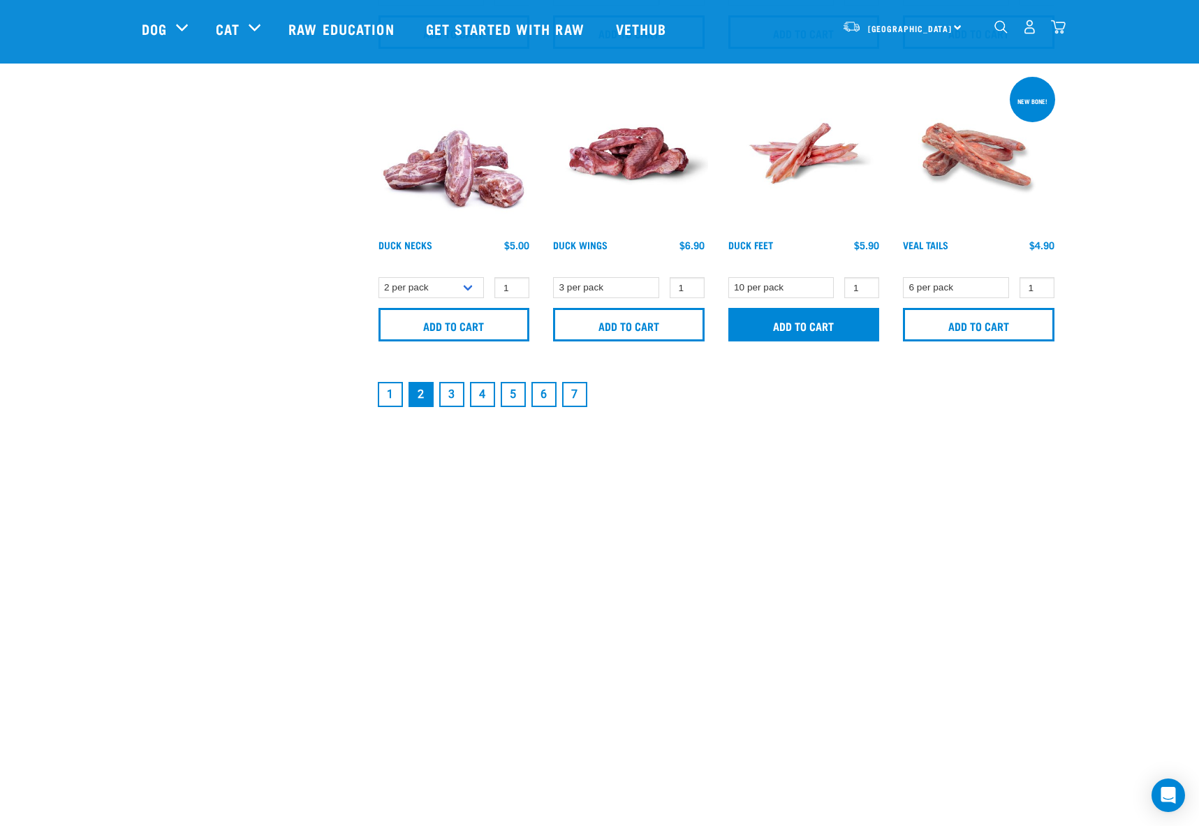
scroll to position [2095, 0]
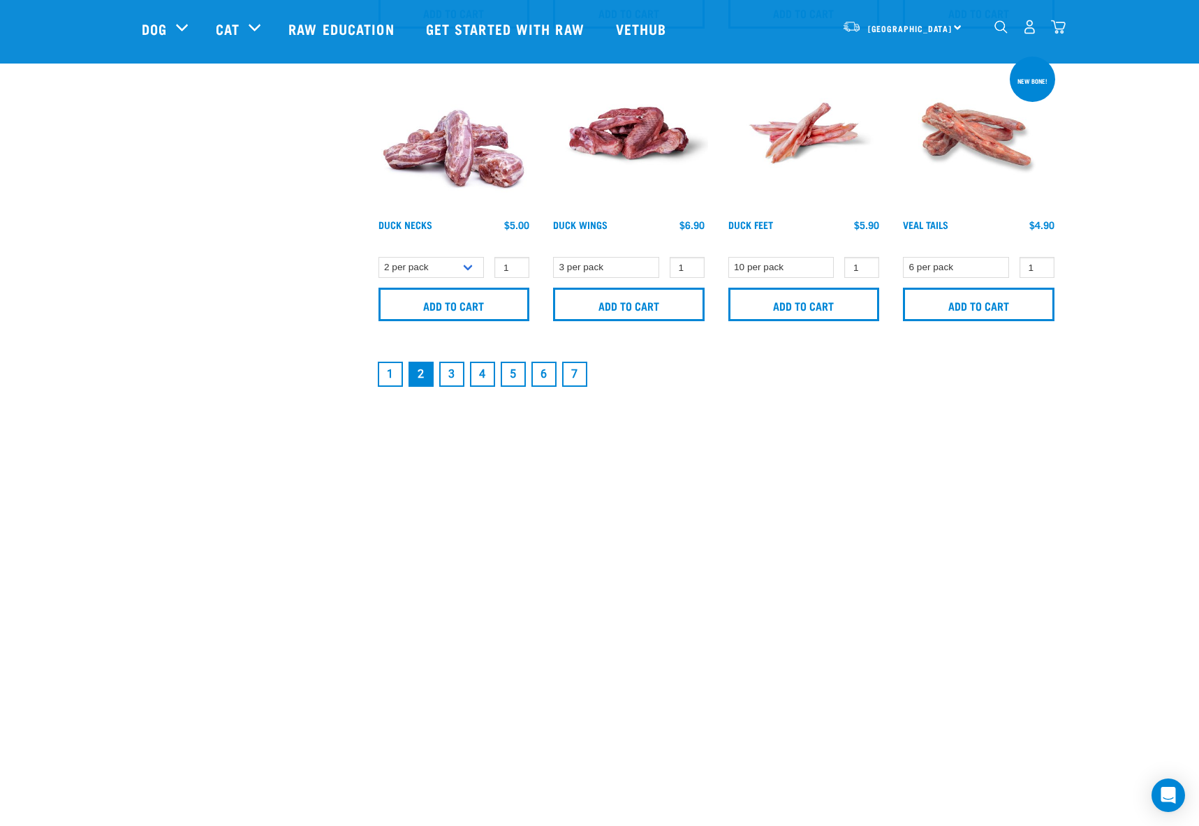
click at [390, 371] on link "1" at bounding box center [390, 374] width 25 height 25
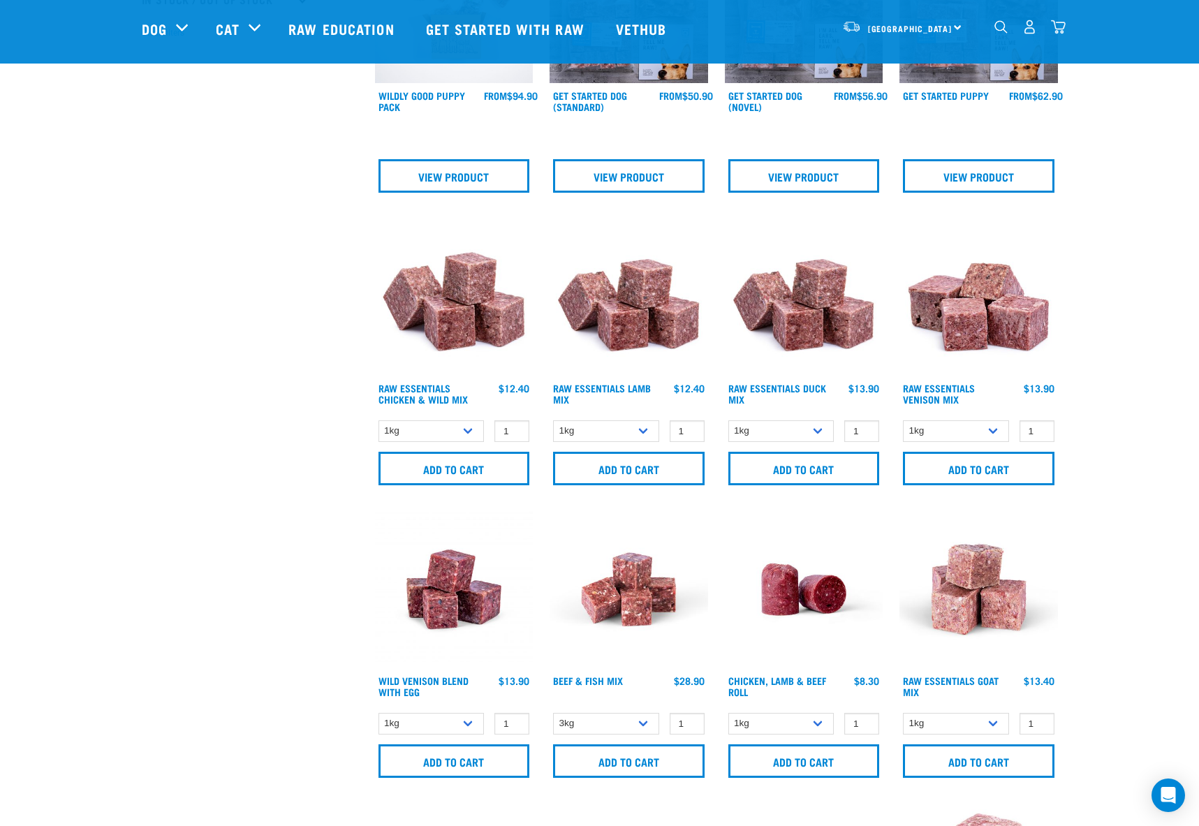
scroll to position [559, 0]
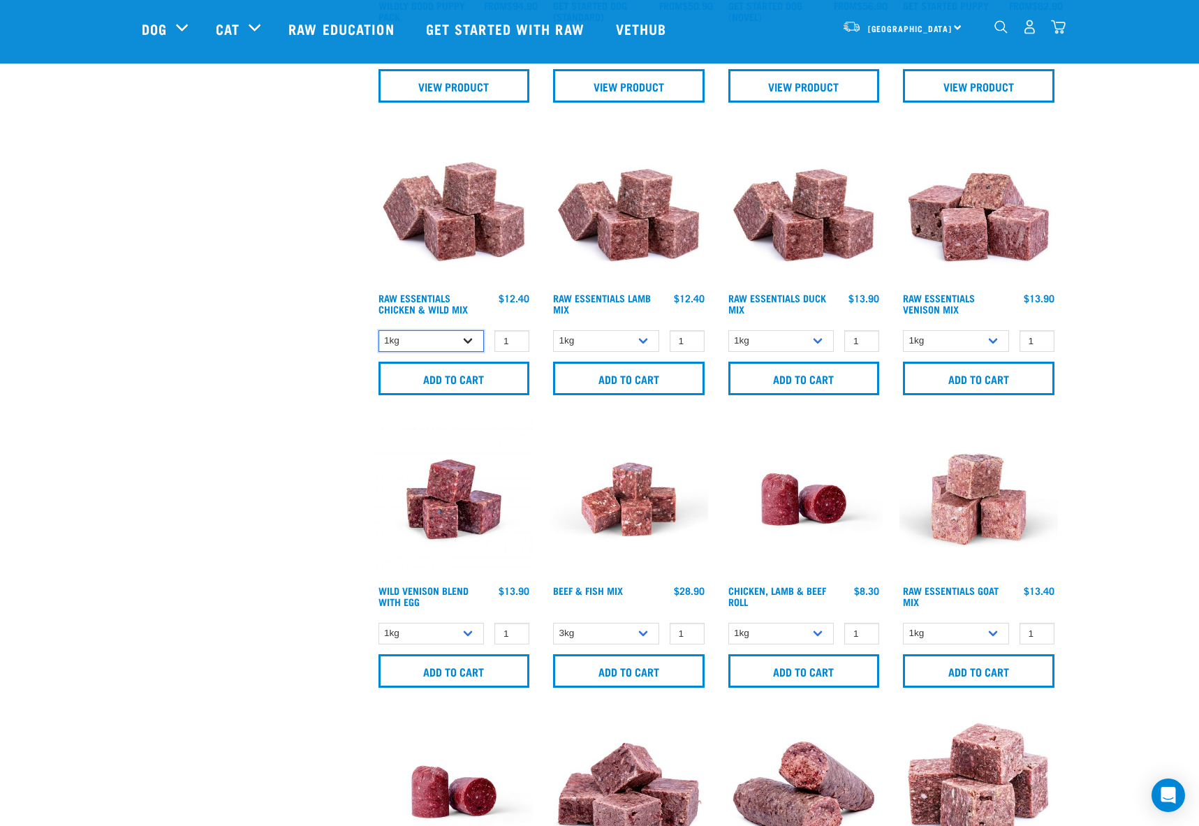
click at [456, 344] on select "1kg 3kg Bulk (20kg)" at bounding box center [431, 341] width 106 height 22
select select "709"
click at [378, 330] on select "1kg 3kg Bulk (20kg)" at bounding box center [431, 341] width 106 height 22
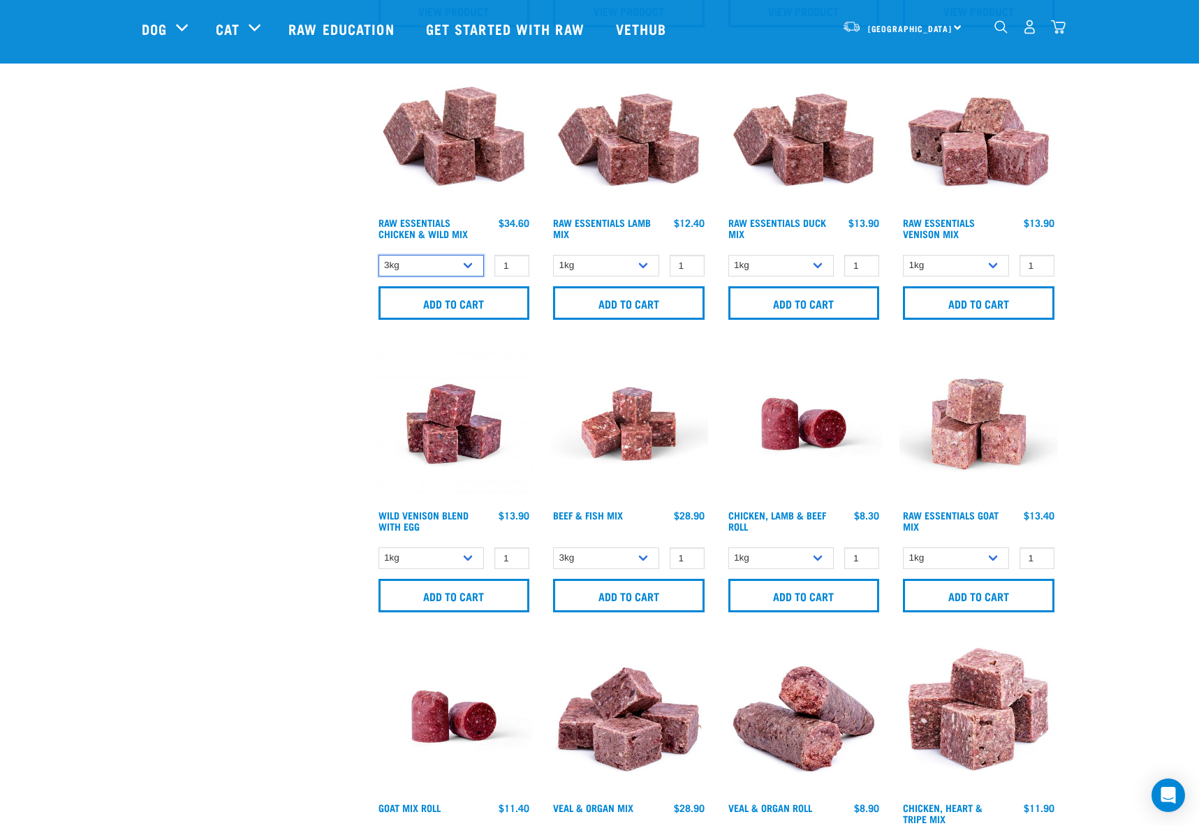
scroll to position [698, 0]
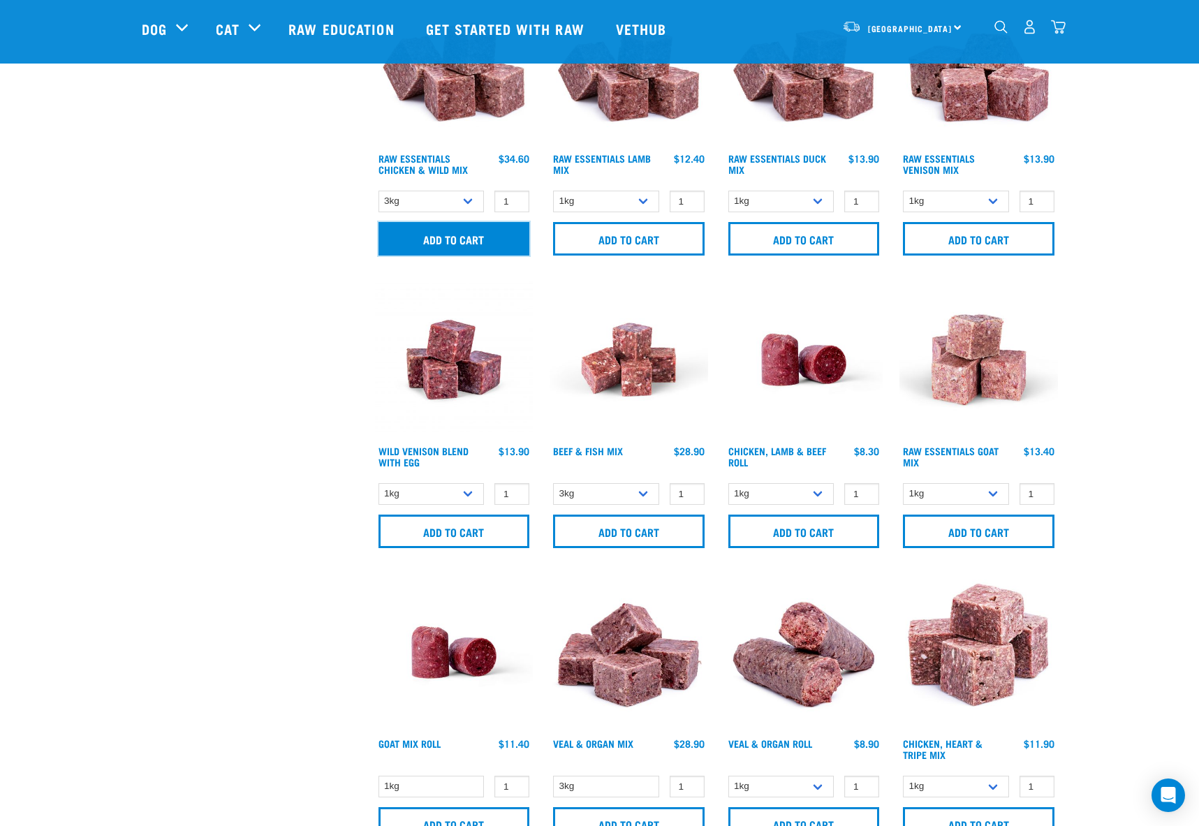
click at [473, 238] on input "Add to cart" at bounding box center [454, 239] width 152 height 34
click at [1059, 27] on img "dropdown navigation" at bounding box center [1058, 27] width 15 height 15
click at [1065, 29] on img "dropdown navigation" at bounding box center [1058, 27] width 15 height 15
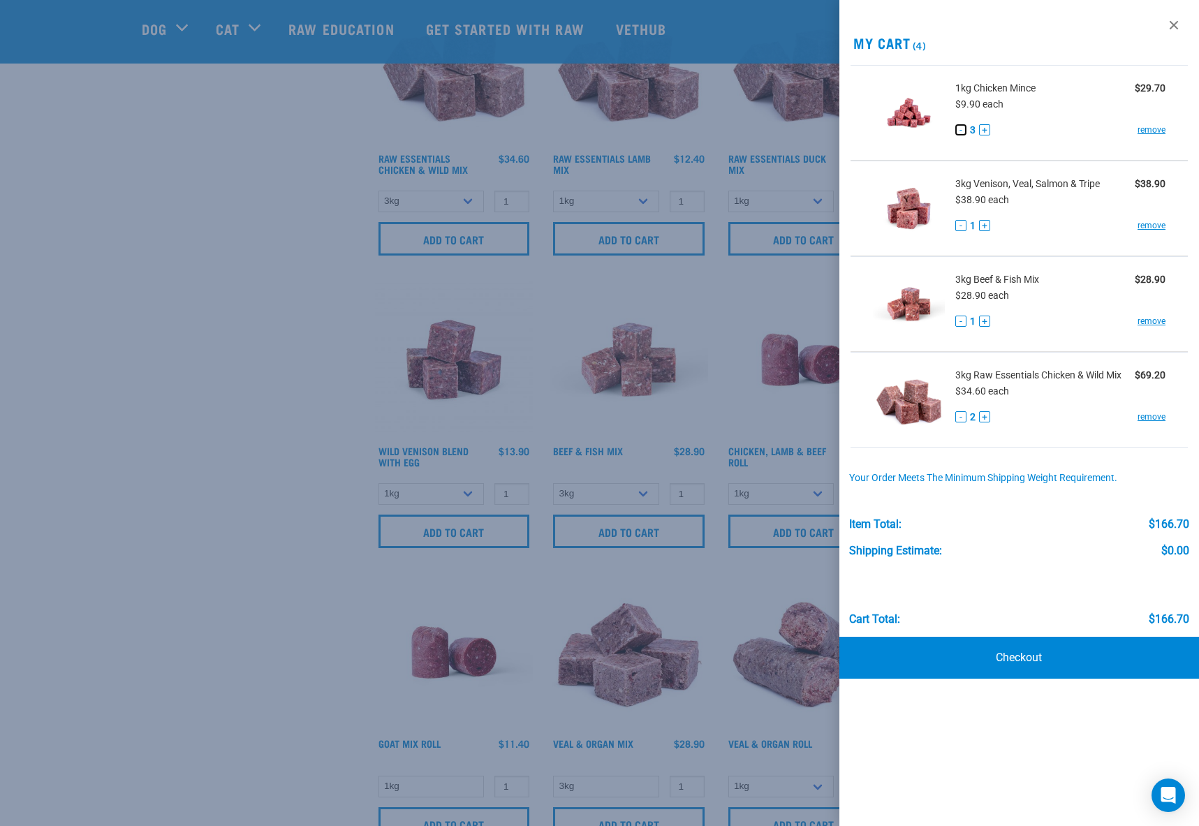
click at [962, 126] on button "-" at bounding box center [960, 129] width 11 height 11
click at [962, 413] on button "-" at bounding box center [960, 416] width 11 height 11
click at [986, 130] on button "+" at bounding box center [984, 129] width 11 height 11
click at [985, 128] on button "+" at bounding box center [984, 129] width 11 height 11
click at [1019, 650] on link "Checkout" at bounding box center [1019, 658] width 360 height 42
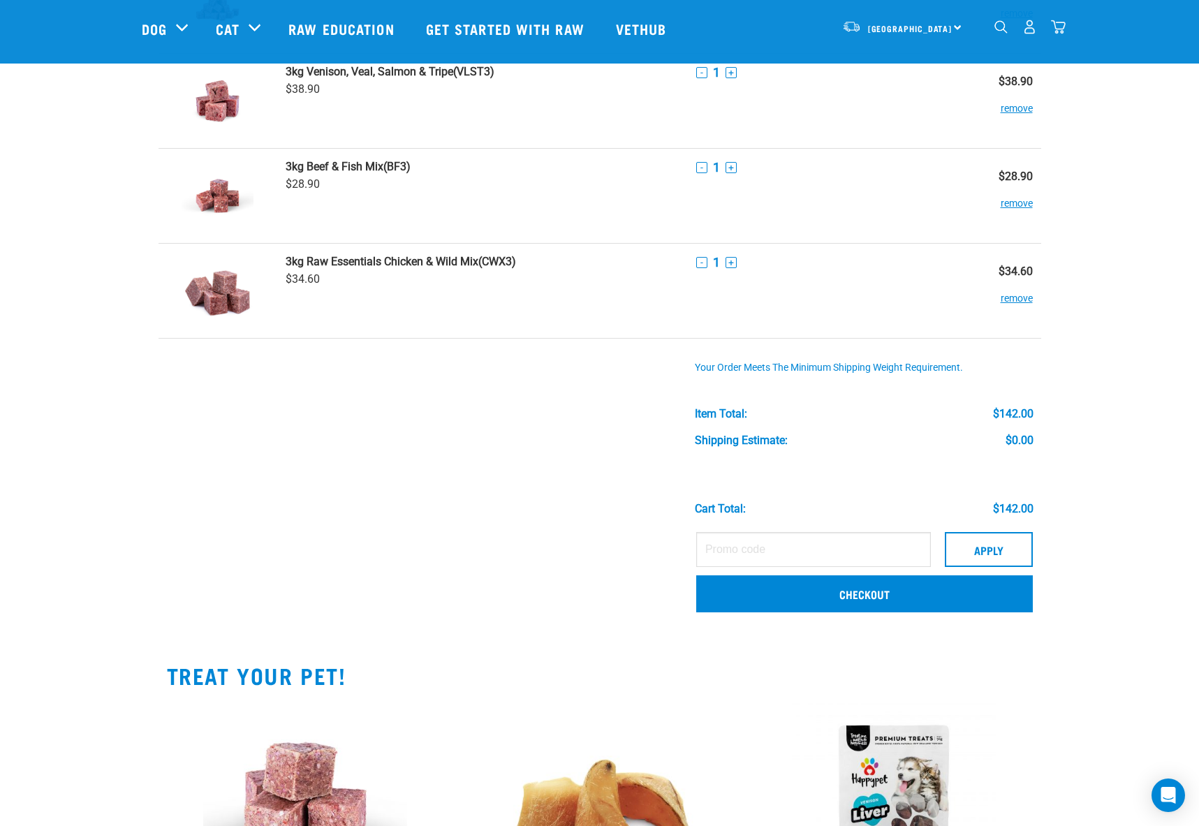
scroll to position [279, 0]
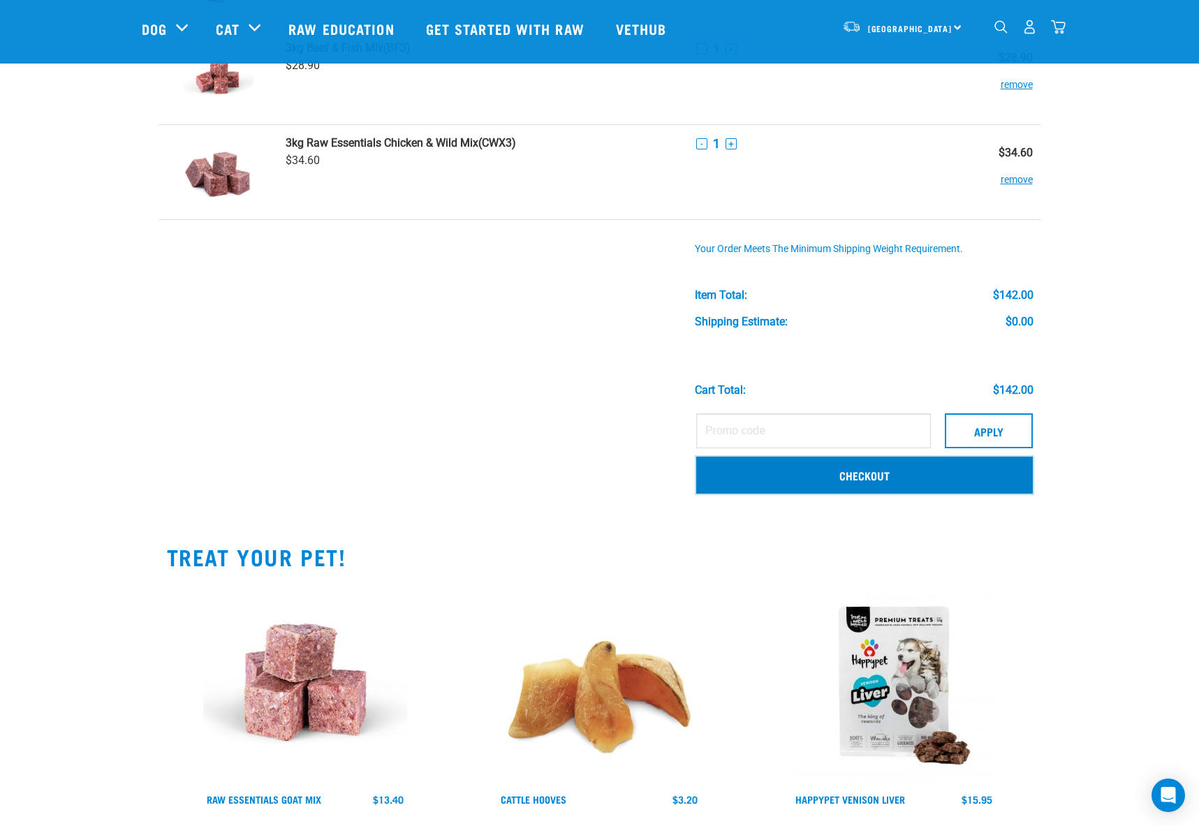
click at [821, 476] on link "Checkout" at bounding box center [864, 475] width 337 height 36
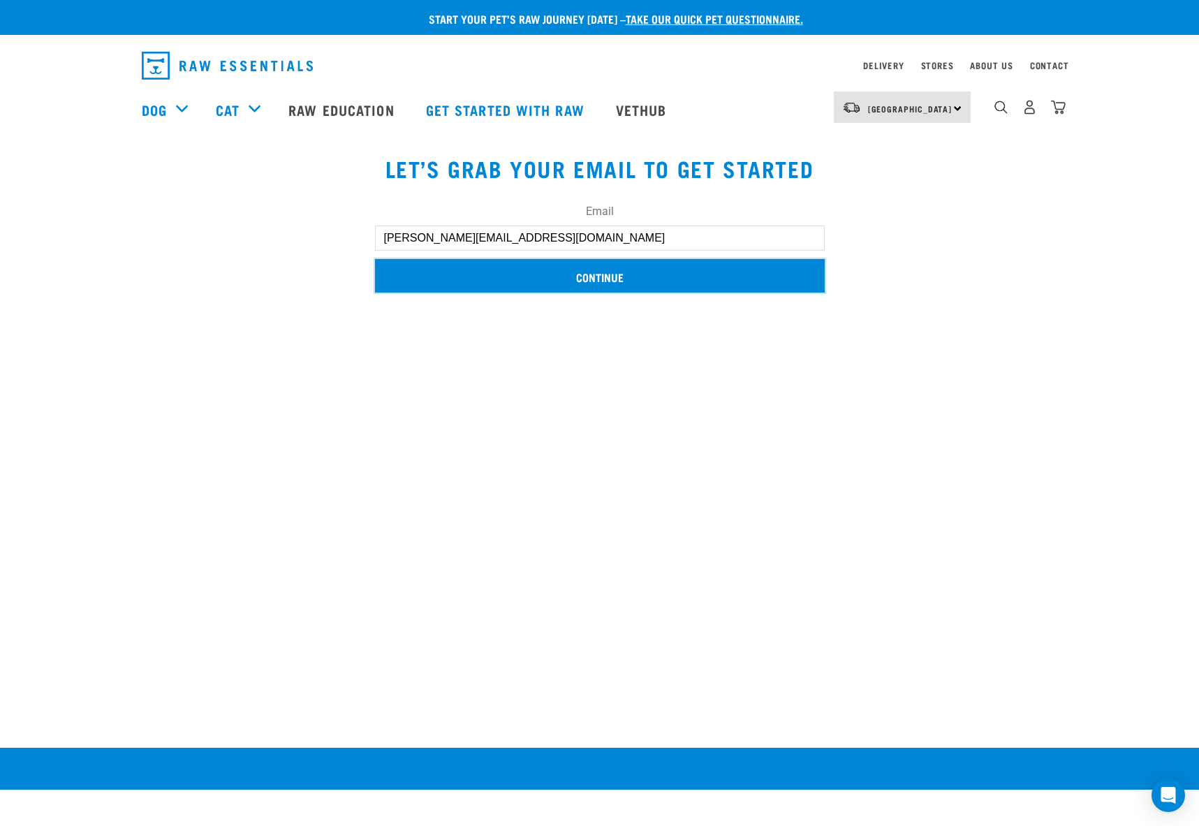
click at [586, 278] on input "Continue" at bounding box center [600, 276] width 450 height 34
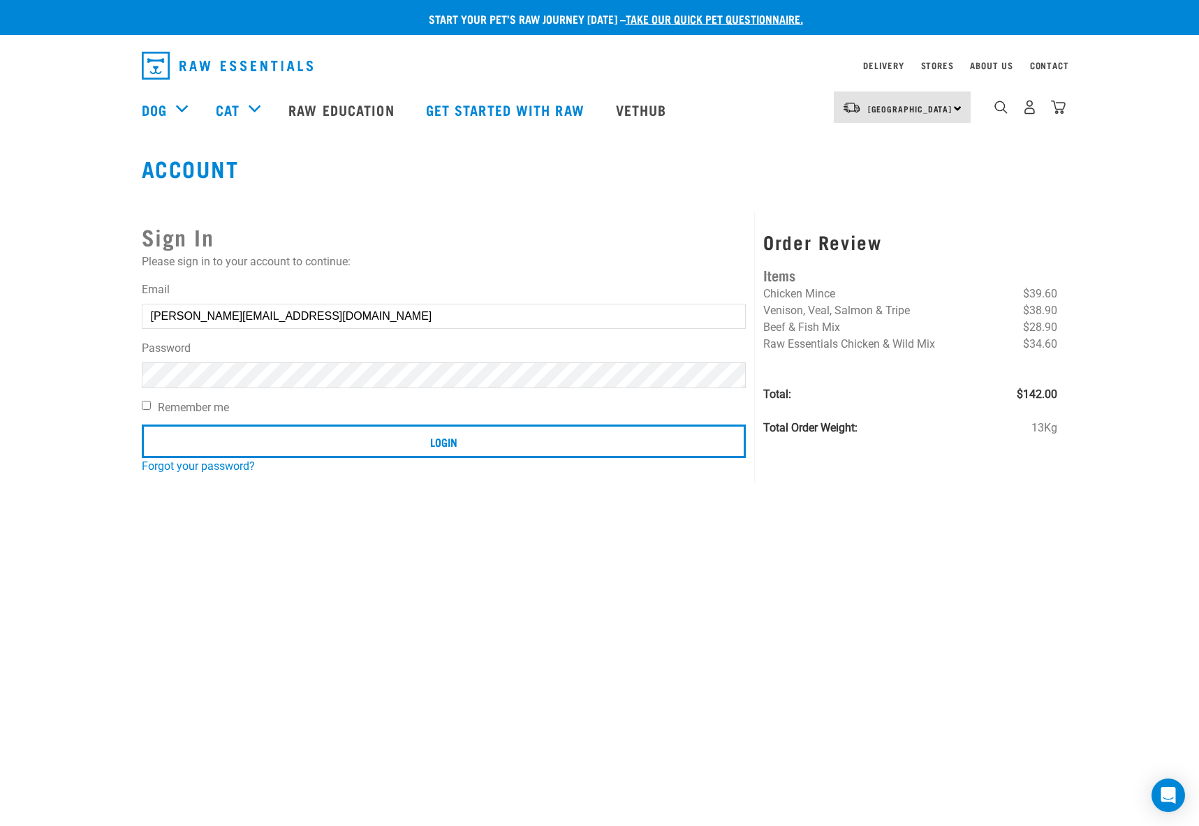
click at [149, 404] on input "Remember me" at bounding box center [146, 405] width 9 height 9
checkbox input "true"
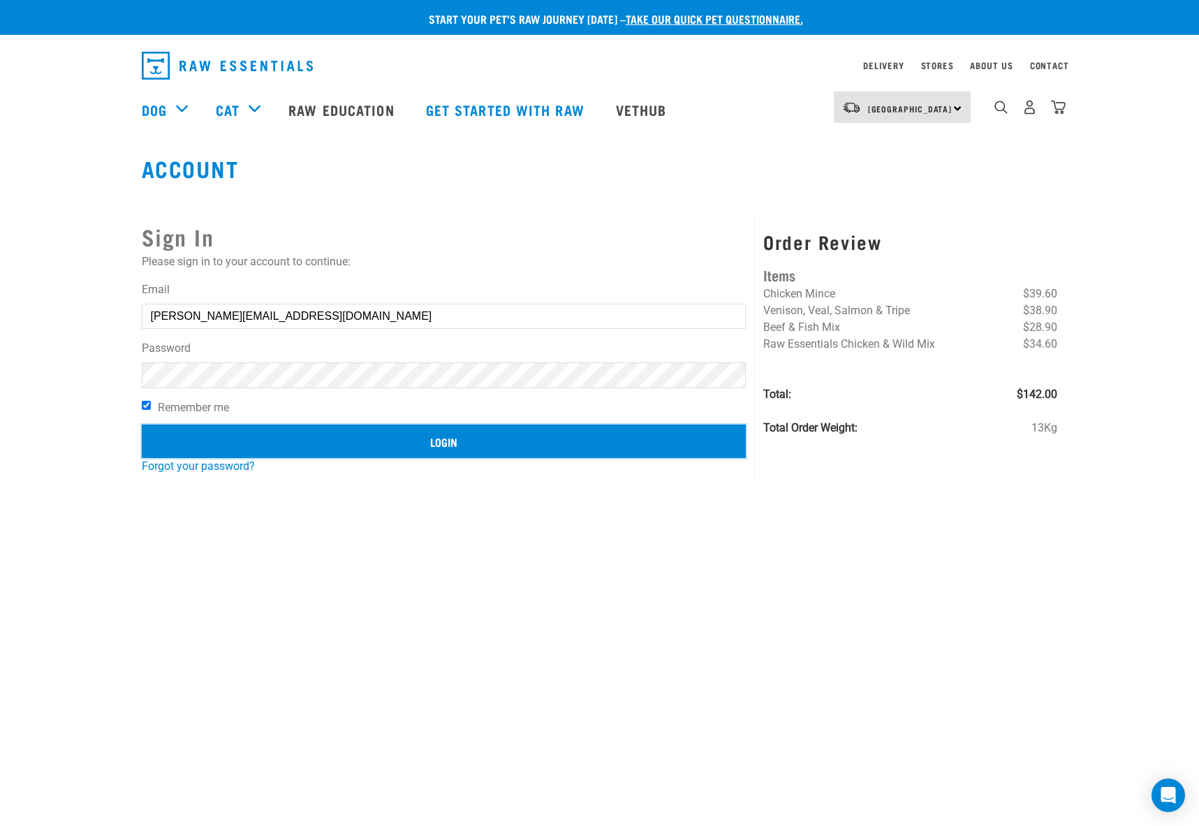
click at [344, 455] on input "Login" at bounding box center [444, 442] width 605 height 34
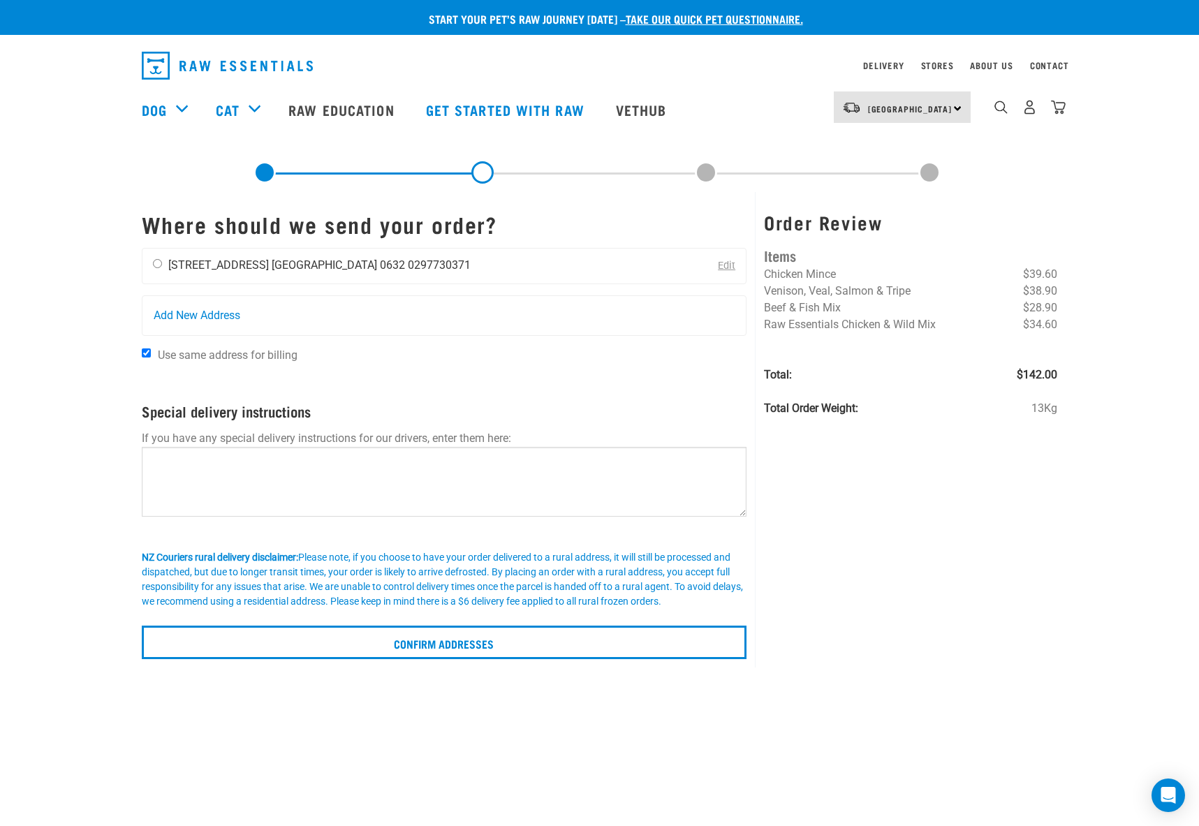
click at [152, 263] on div "Cindy Jin 54 Bushlands Park Drive Auckland 0632 0297730371" at bounding box center [311, 266] width 339 height 35
click at [157, 262] on input "radio" at bounding box center [157, 263] width 9 height 9
radio input "true"
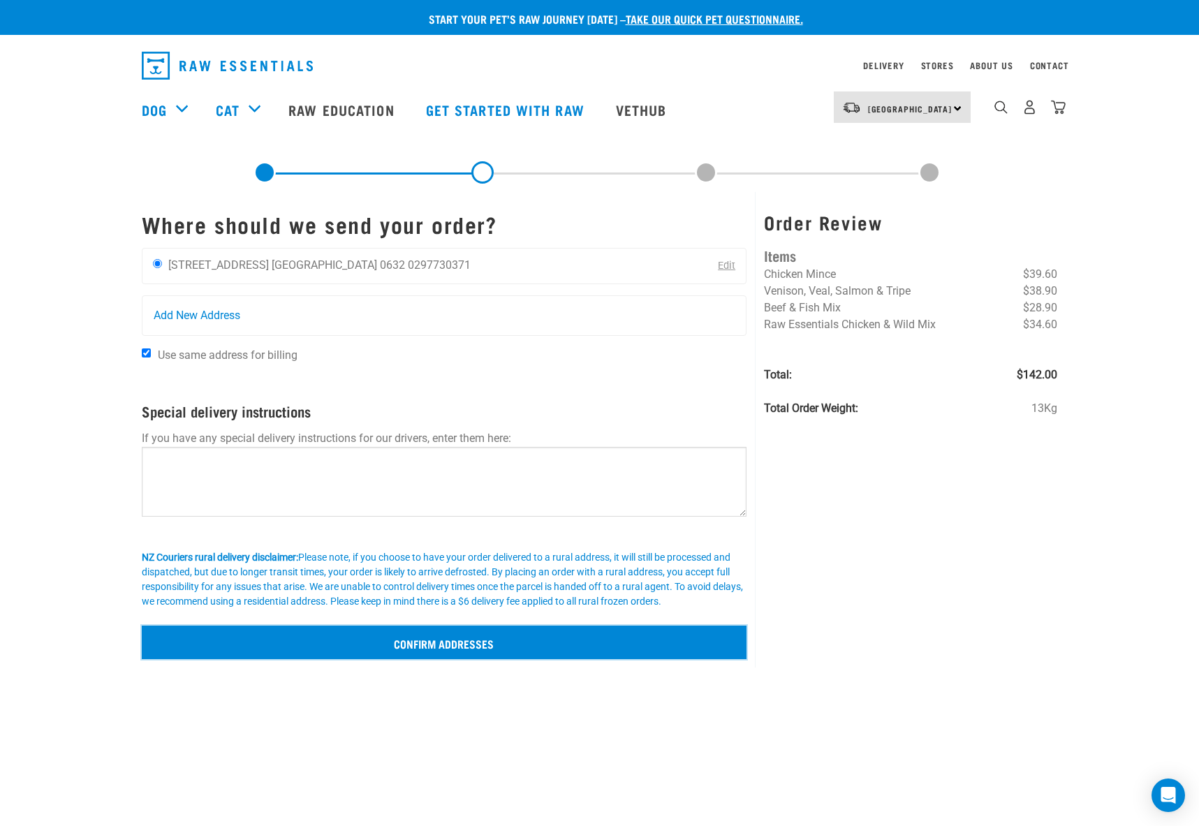
click at [455, 645] on input "Confirm addresses" at bounding box center [444, 643] width 605 height 34
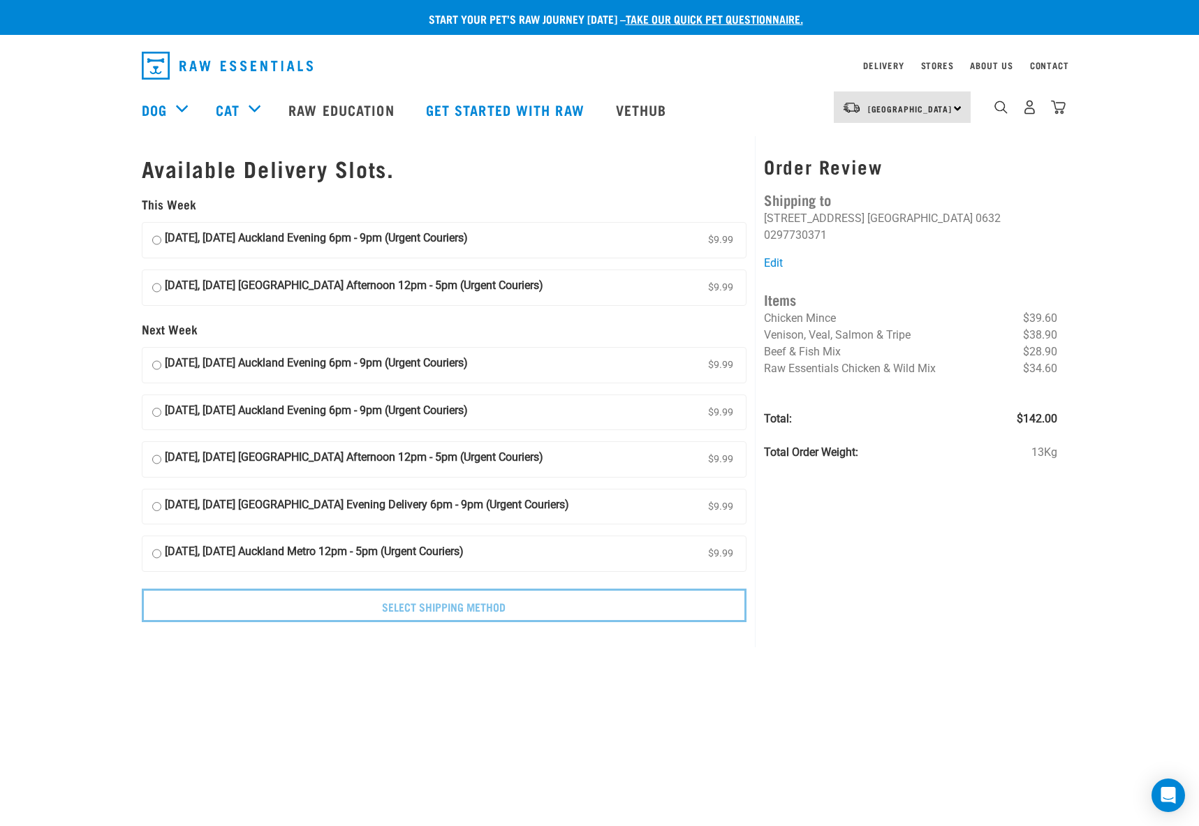
click at [155, 237] on input "[DATE], [DATE] Auckland Evening 6pm - 9pm (Urgent Couriers) $9.99" at bounding box center [156, 240] width 9 height 21
radio input "true"
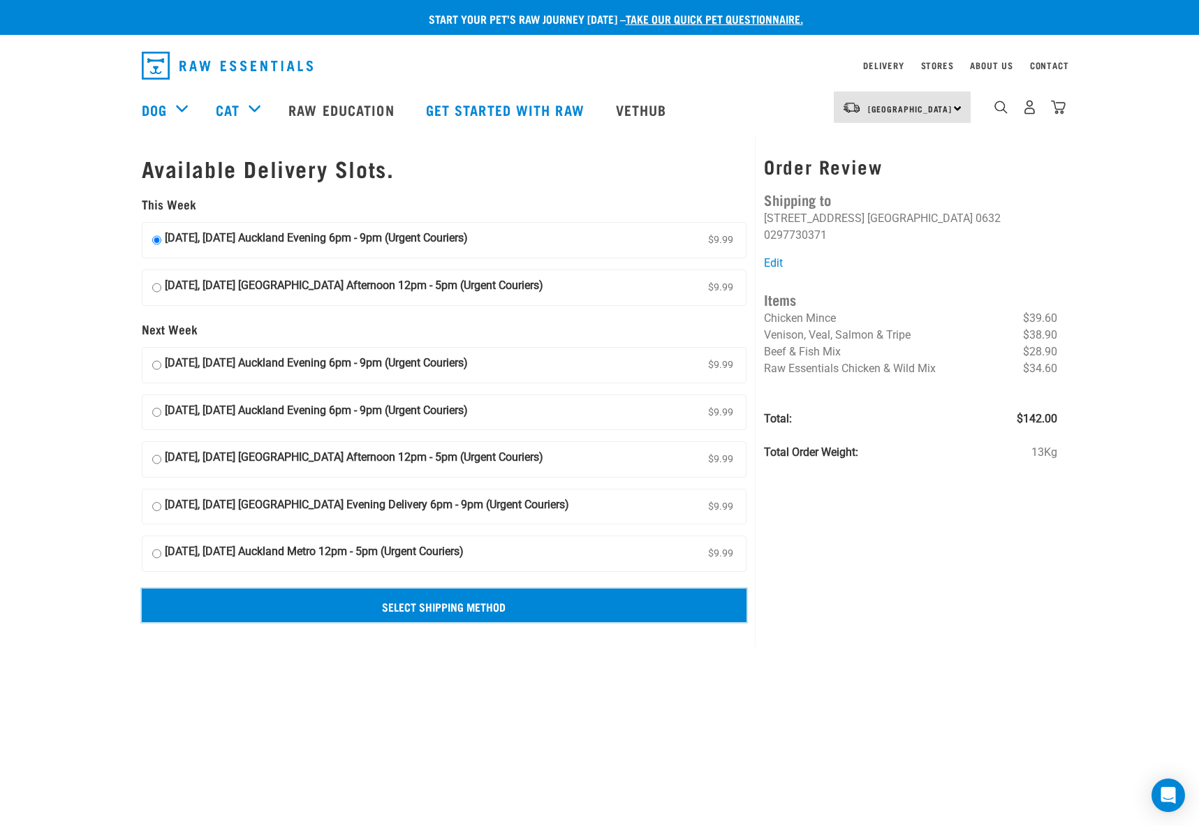
click at [550, 613] on input "Select Shipping Method" at bounding box center [444, 606] width 605 height 34
click at [476, 608] on input "Select Shipping Method" at bounding box center [444, 606] width 605 height 34
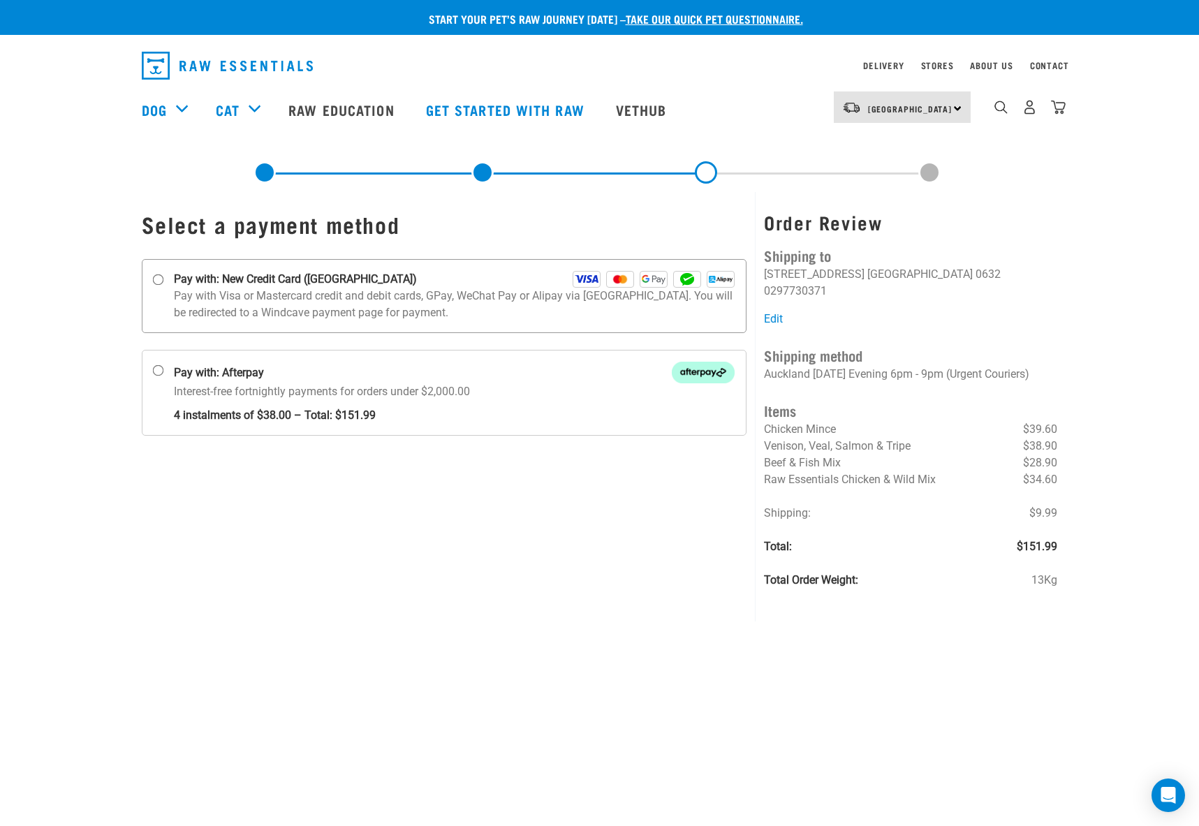
click at [156, 279] on input "Pay with: New Credit Card ([GEOGRAPHIC_DATA])" at bounding box center [157, 279] width 11 height 11
radio input "true"
click at [675, 309] on p "Pay with Visa or Mastercard credit and debit cards, GPay, WeChat Pay or Alipay …" at bounding box center [454, 305] width 561 height 34
click at [163, 286] on input "Pay with: New Credit Card ([GEOGRAPHIC_DATA])" at bounding box center [157, 279] width 11 height 11
click at [401, 308] on p "Pay with Visa or Mastercard credit and debit cards, GPay, WeChat Pay or Alipay …" at bounding box center [454, 305] width 561 height 34
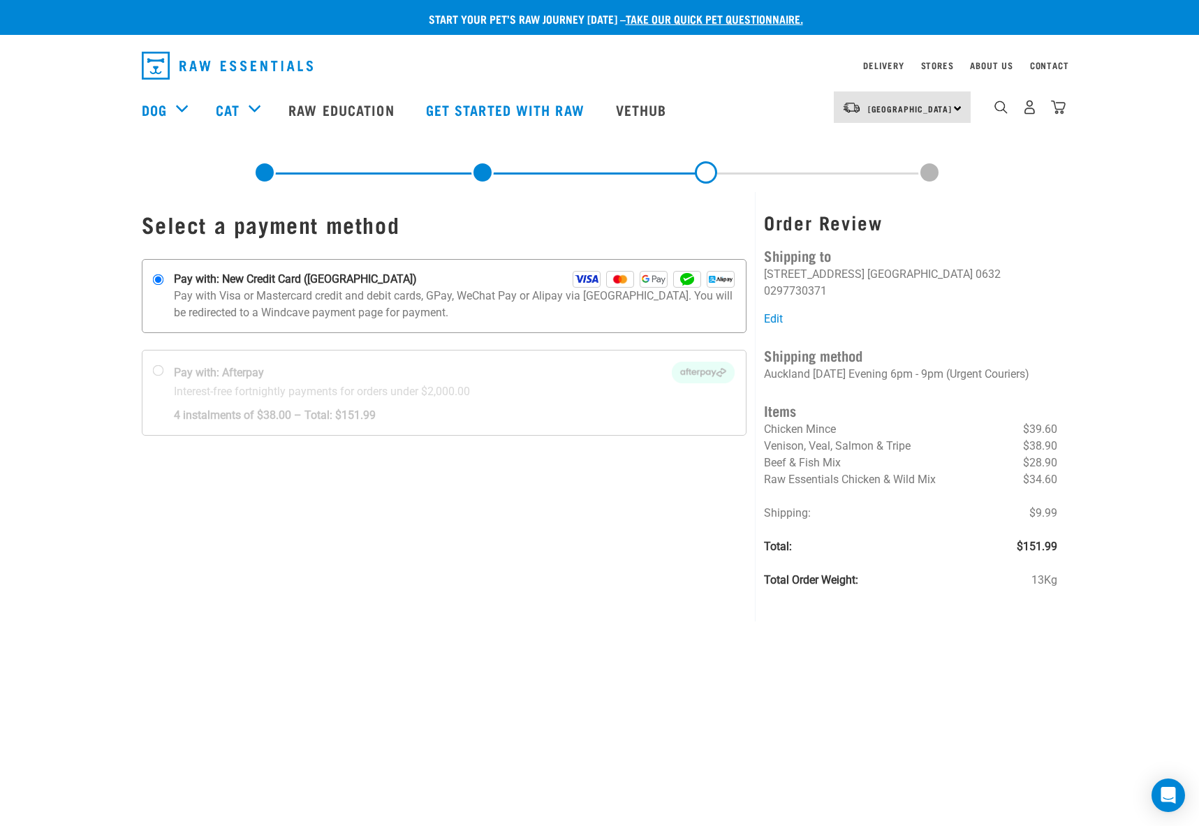
click at [163, 286] on input "Pay with: New Credit Card ([GEOGRAPHIC_DATA])" at bounding box center [157, 279] width 11 height 11
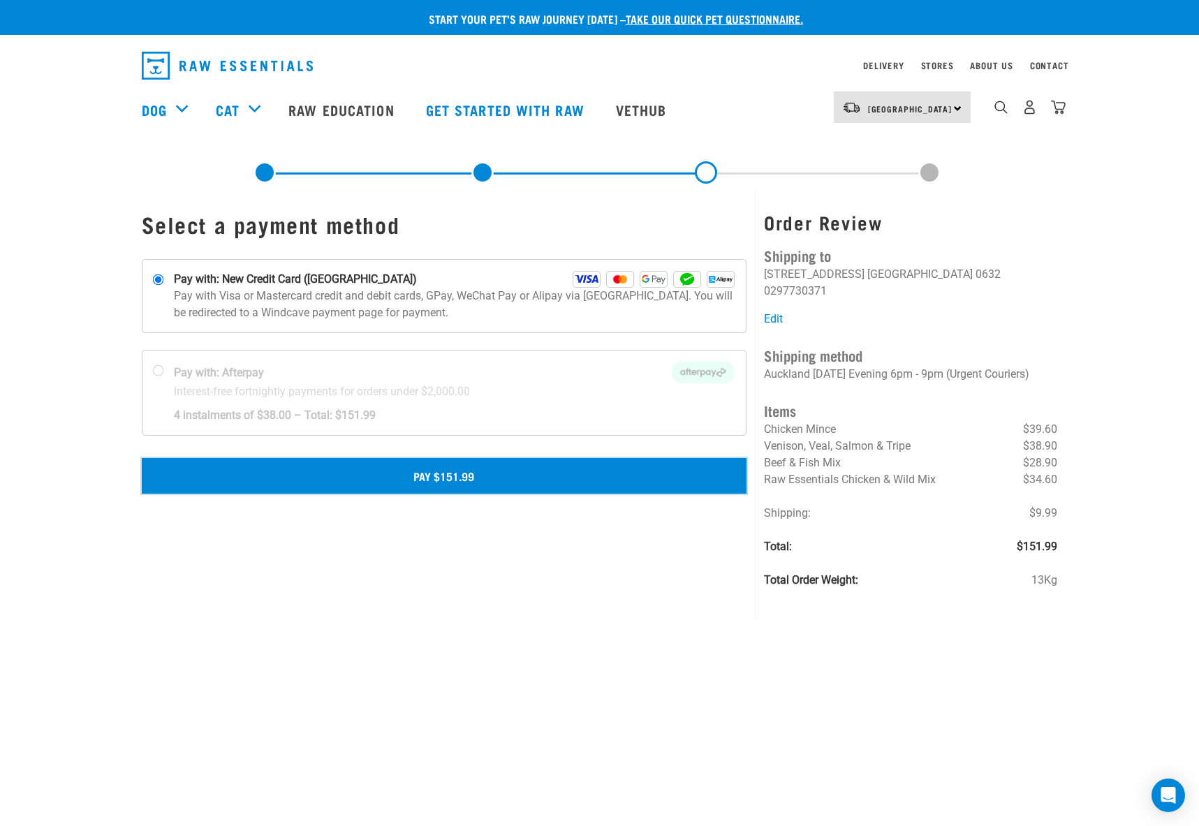
click at [457, 477] on button "Pay $151.99" at bounding box center [444, 475] width 605 height 35
